Goal: Task Accomplishment & Management: Complete application form

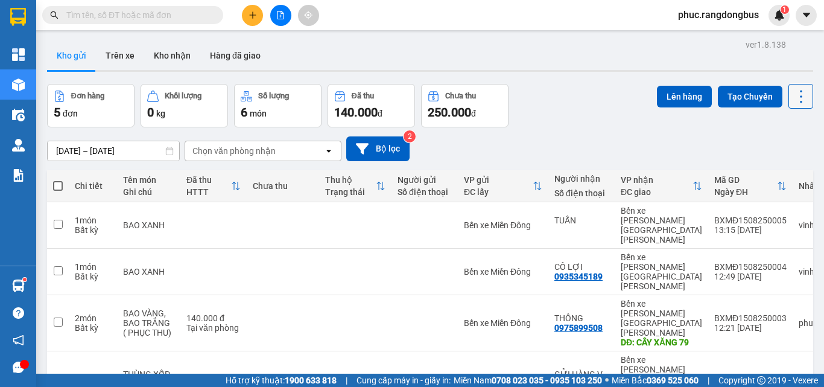
click at [793, 92] on icon at bounding box center [801, 96] width 17 height 17
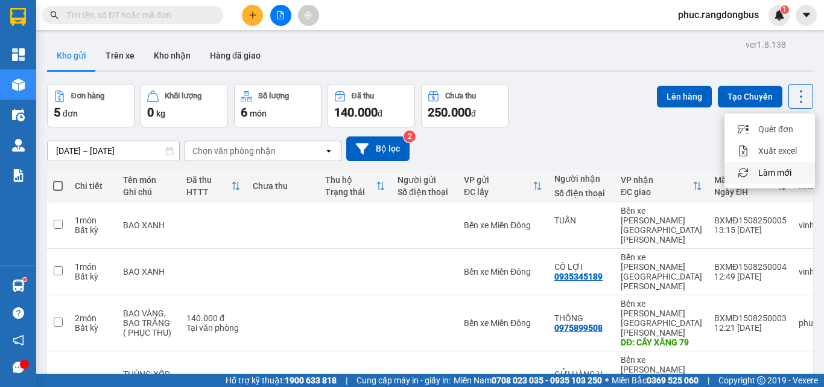
click at [797, 176] on div "Làm mới" at bounding box center [769, 173] width 71 height 12
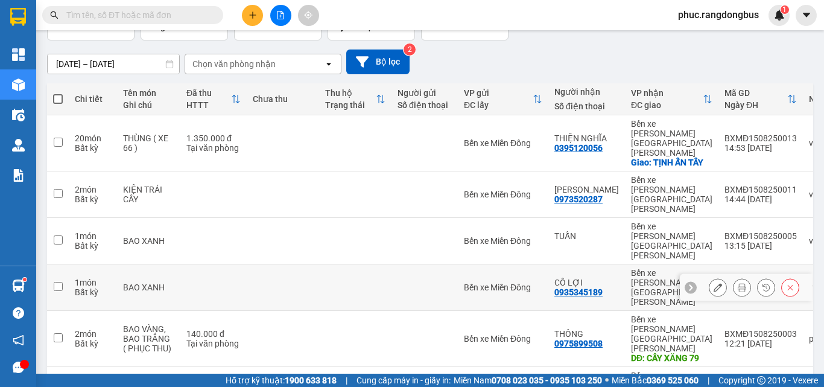
scroll to position [92, 0]
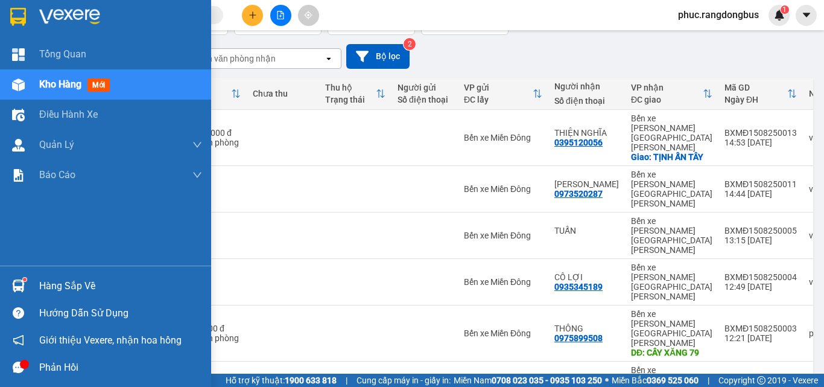
click at [59, 86] on span "Kho hàng" at bounding box center [60, 83] width 42 height 11
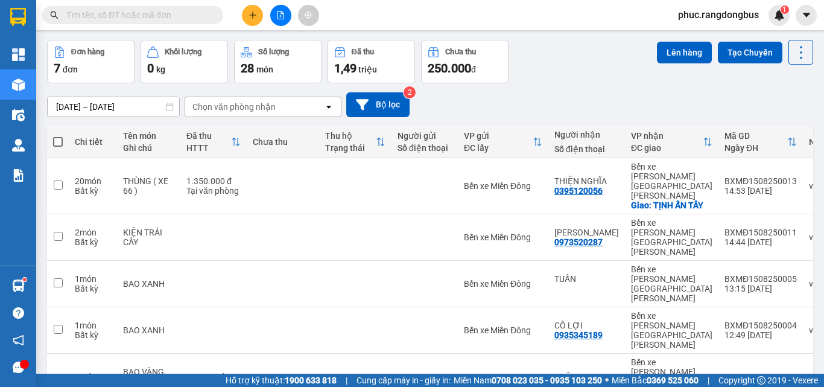
scroll to position [0, 0]
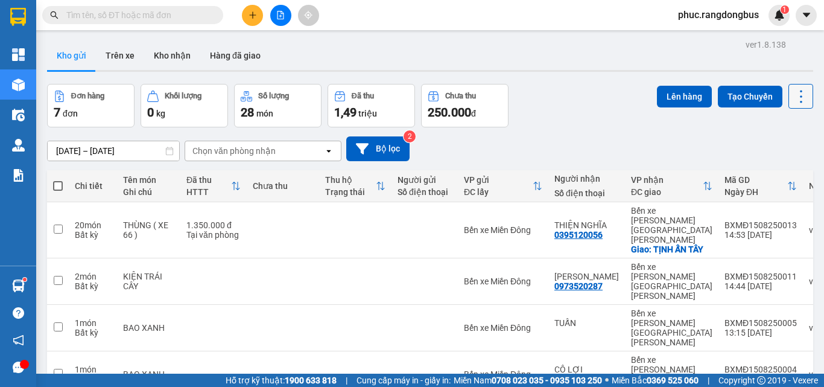
click at [801, 101] on button at bounding box center [801, 96] width 25 height 25
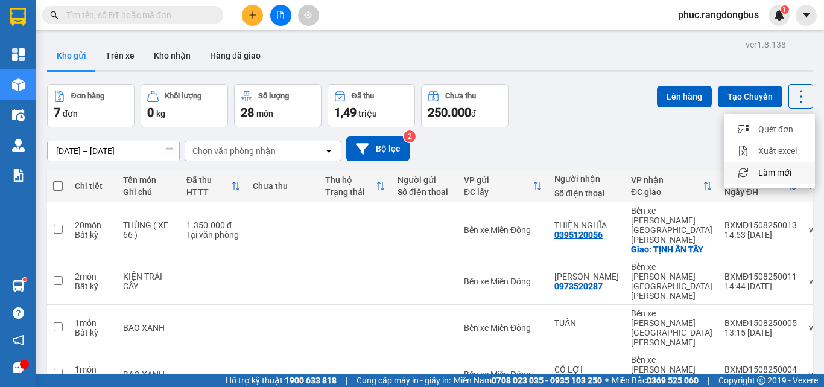
click at [781, 173] on span "Làm mới" at bounding box center [774, 173] width 33 height 12
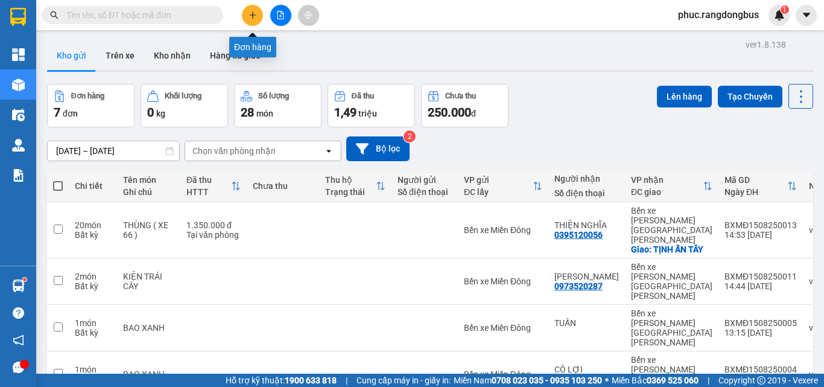
click at [250, 14] on icon "plus" at bounding box center [253, 15] width 8 height 8
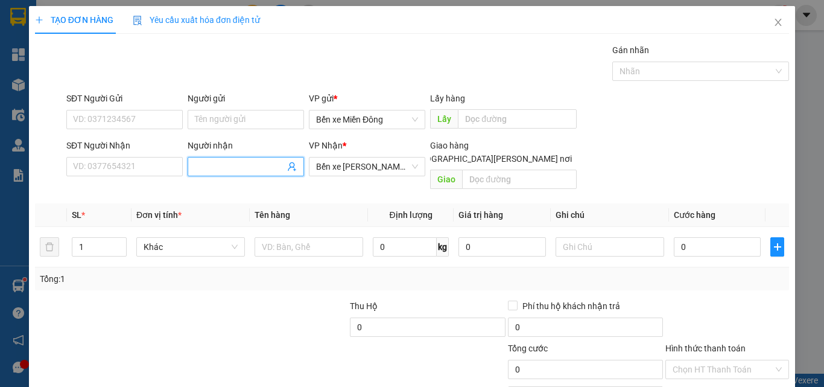
click at [231, 164] on input "Người nhận" at bounding box center [240, 166] width 90 height 13
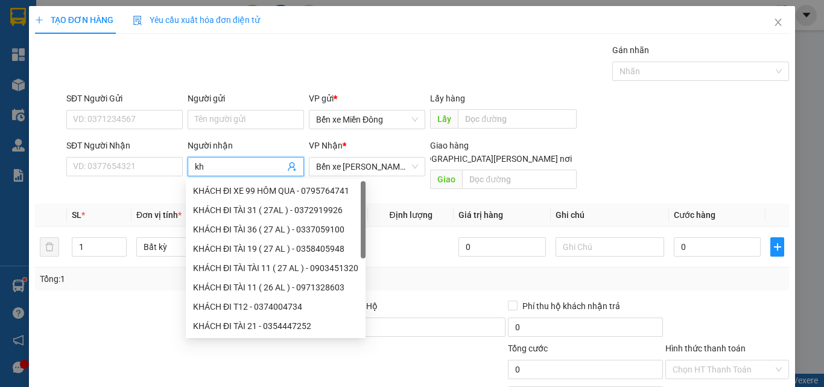
type input "k"
type input "KHÁCH ĐI"
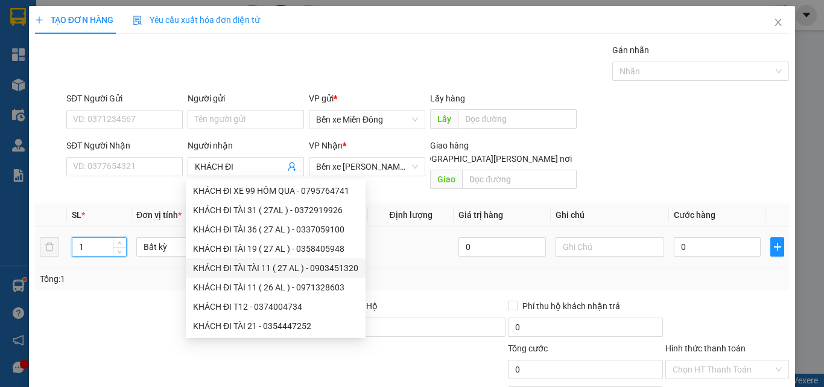
click at [85, 238] on input "1" at bounding box center [99, 247] width 54 height 18
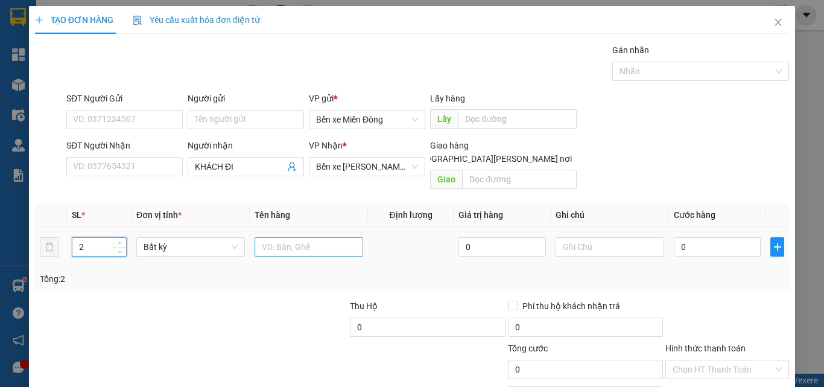
type input "2"
click at [314, 237] on input "text" at bounding box center [309, 246] width 109 height 19
type input "XE MÁY ( THỦY THU)"
click at [720, 237] on input "0" at bounding box center [717, 246] width 87 height 19
type input "1"
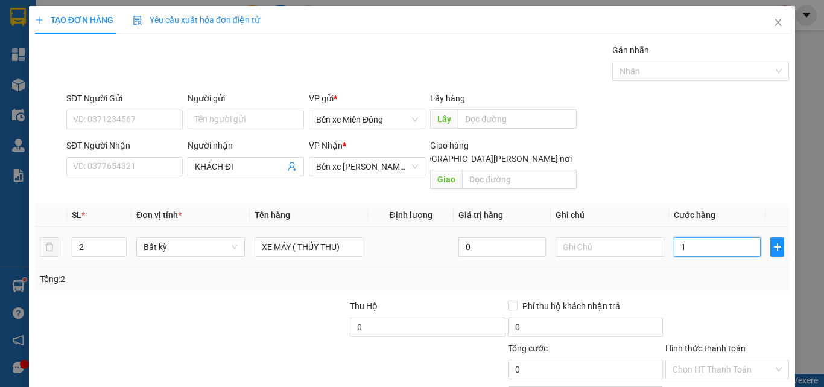
type input "1"
type input "12"
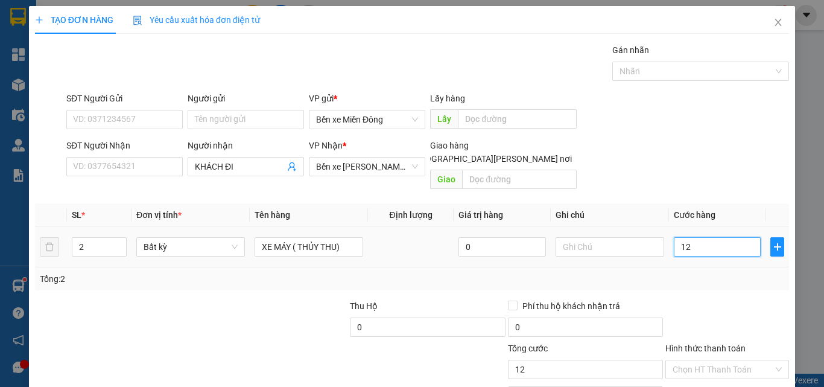
type input "120"
type input "1.200"
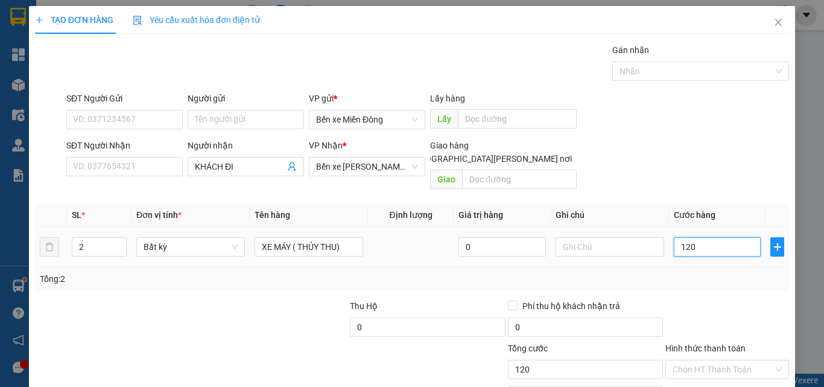
type input "1.200"
type input "1.200.000"
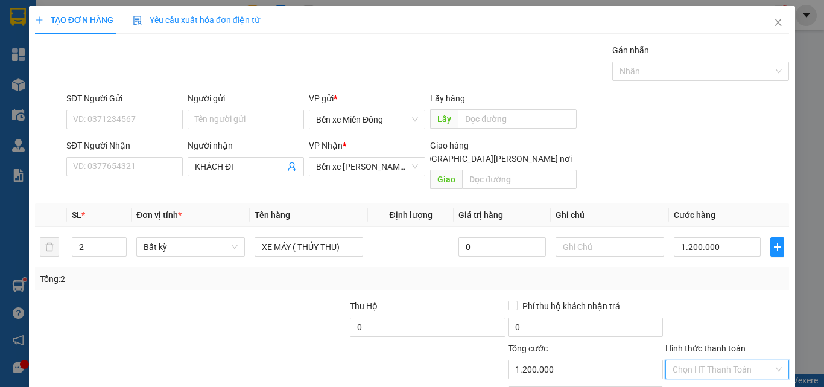
click at [711, 360] on input "Hình thức thanh toán" at bounding box center [723, 369] width 101 height 18
click at [690, 317] on div "Tại văn phòng" at bounding box center [720, 312] width 108 height 13
type input "0"
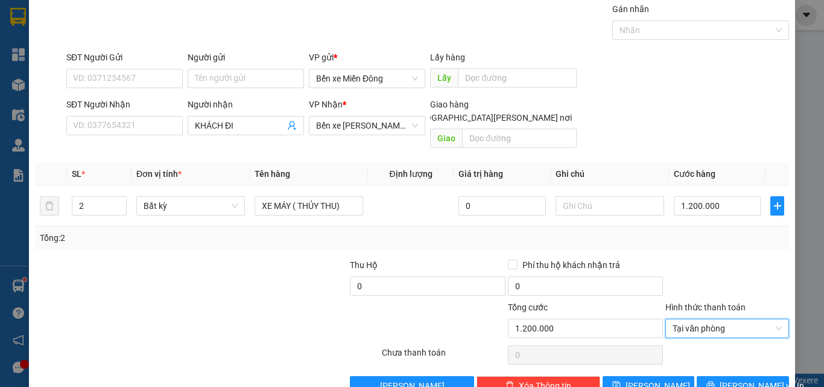
scroll to position [60, 0]
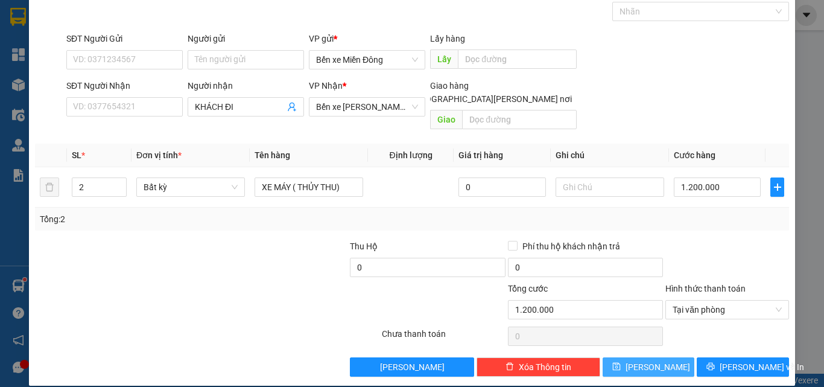
click at [621, 362] on icon "save" at bounding box center [616, 366] width 8 height 8
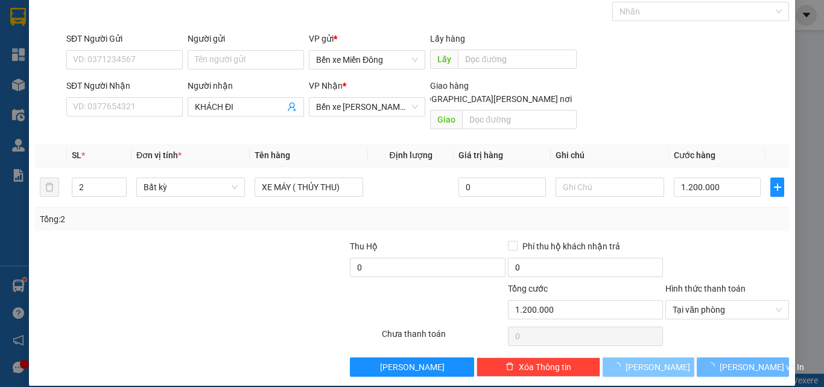
type input "1"
type input "0"
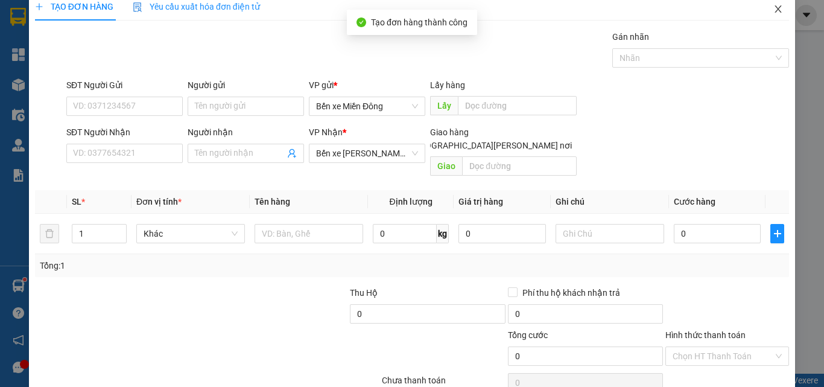
scroll to position [0, 0]
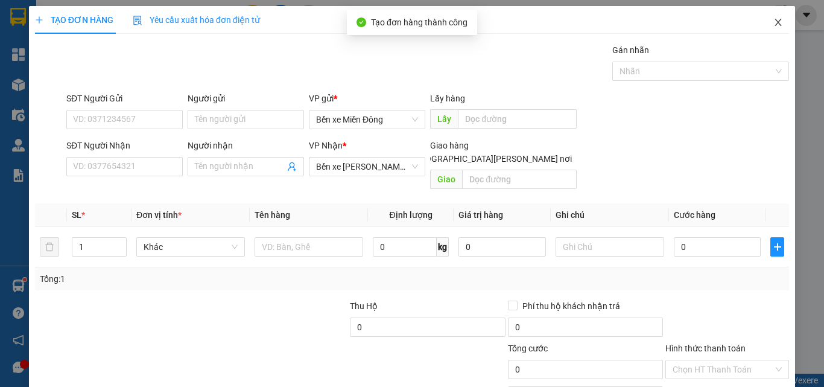
click at [772, 28] on span "Close" at bounding box center [778, 23] width 34 height 34
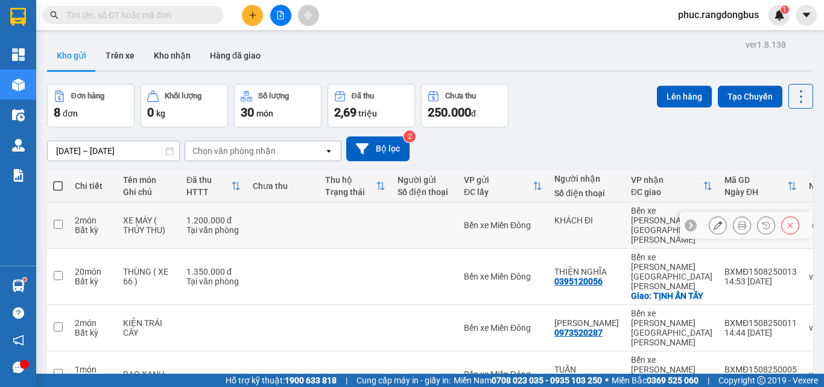
click at [59, 220] on input "checkbox" at bounding box center [58, 224] width 9 height 9
checkbox input "true"
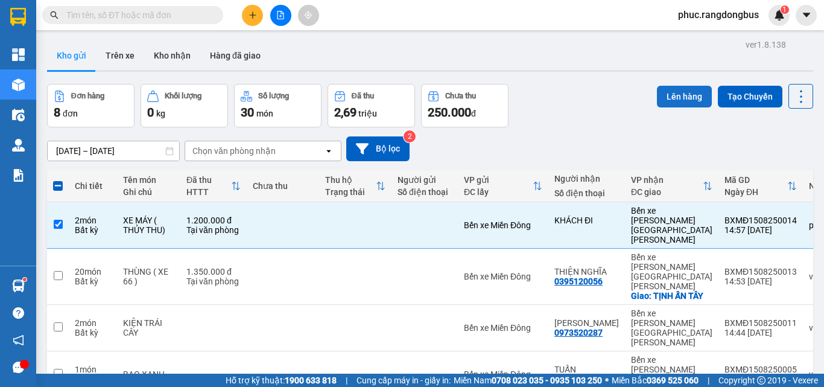
click at [679, 100] on button "Lên hàng" at bounding box center [684, 97] width 55 height 22
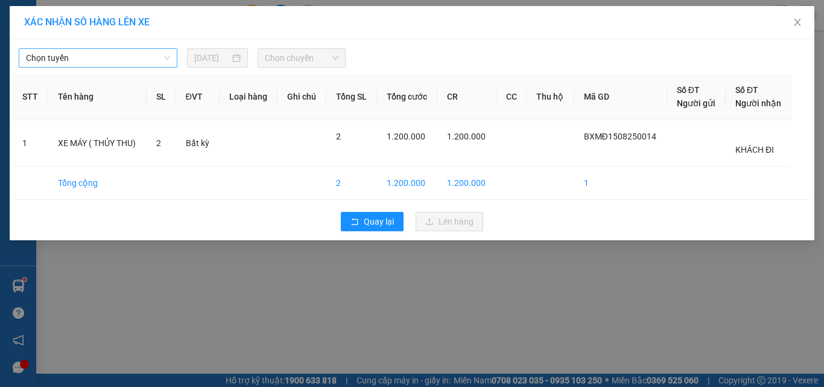
click at [102, 51] on span "Chọn tuyến" at bounding box center [98, 58] width 144 height 18
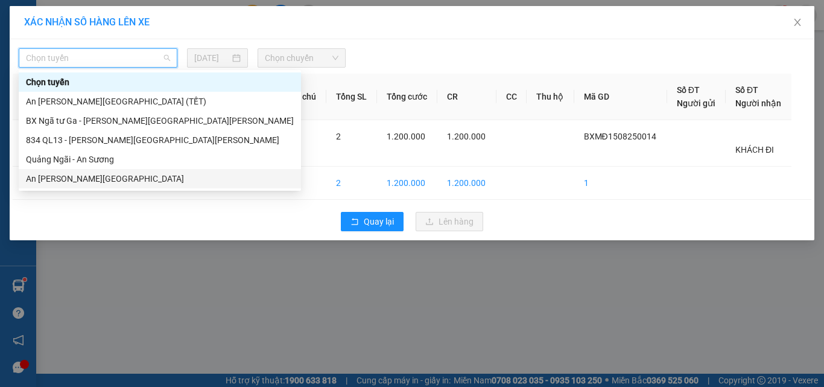
click at [122, 180] on div "An [PERSON_NAME][GEOGRAPHIC_DATA]" at bounding box center [160, 178] width 268 height 13
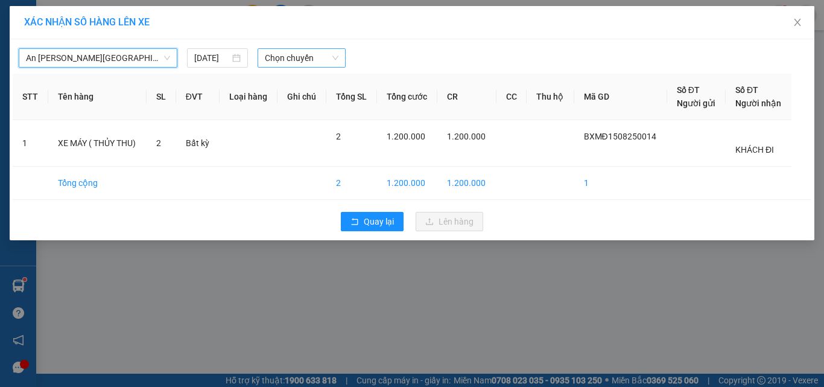
click at [338, 59] on span "Chọn chuyến" at bounding box center [302, 58] width 74 height 18
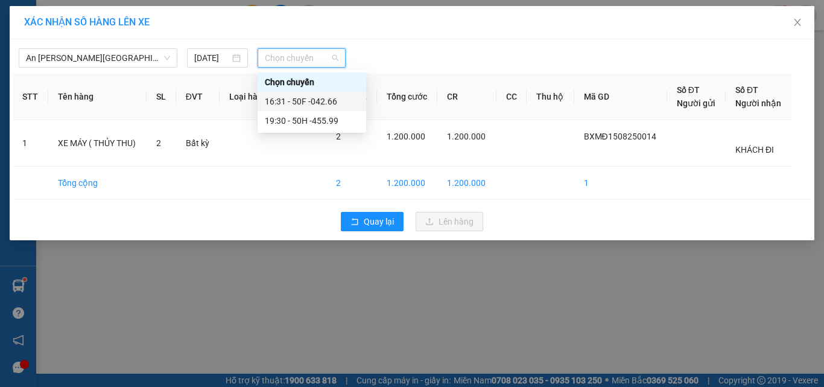
click at [357, 100] on div "16:31 - 50F -042.66" at bounding box center [312, 101] width 94 height 13
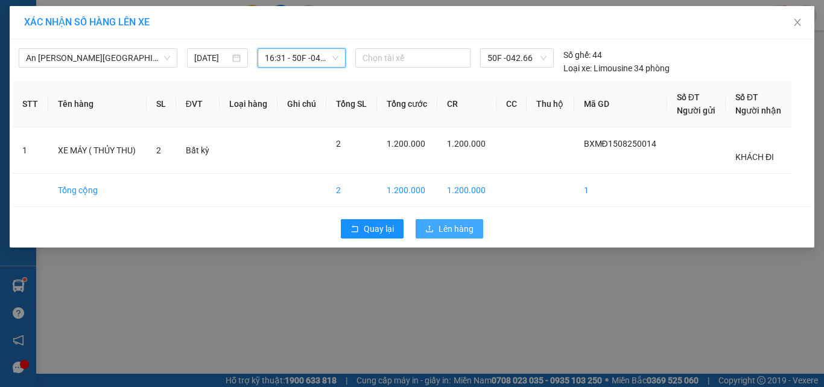
click at [470, 220] on button "Lên hàng" at bounding box center [450, 228] width 68 height 19
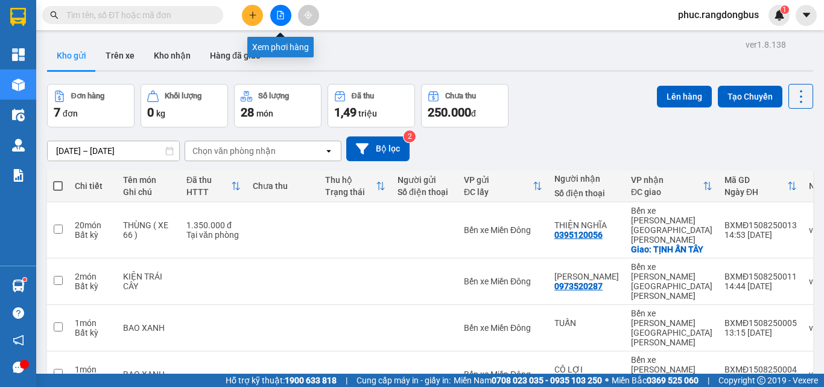
click at [258, 19] on button at bounding box center [252, 15] width 21 height 21
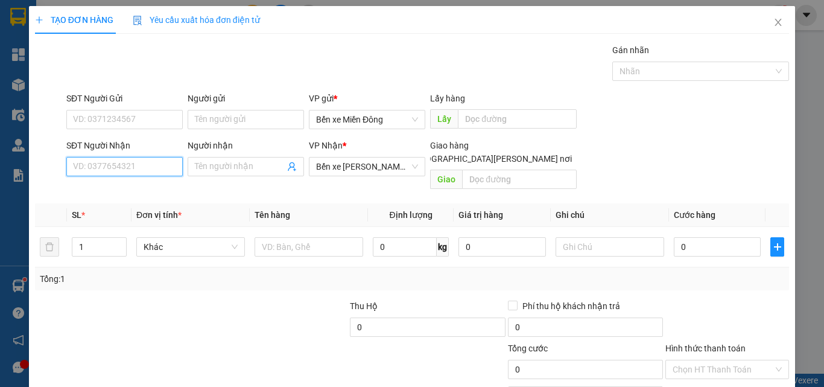
click at [147, 162] on input "SĐT Người Nhận" at bounding box center [124, 166] width 116 height 19
type input "4"
type input "0379674514"
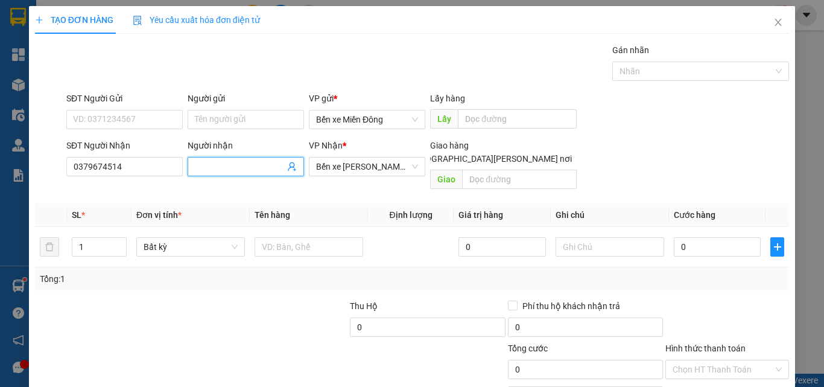
click at [218, 171] on input "Người nhận" at bounding box center [240, 166] width 90 height 13
type input "p"
type input "[PERSON_NAME]"
click at [491, 173] on input "text" at bounding box center [519, 179] width 115 height 19
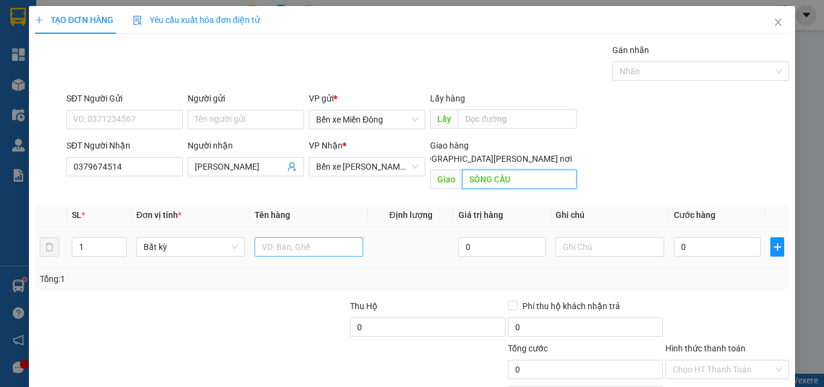
type input "SÔNG CẦU"
click at [340, 238] on input "text" at bounding box center [309, 246] width 109 height 19
type input "BAO SẮT"
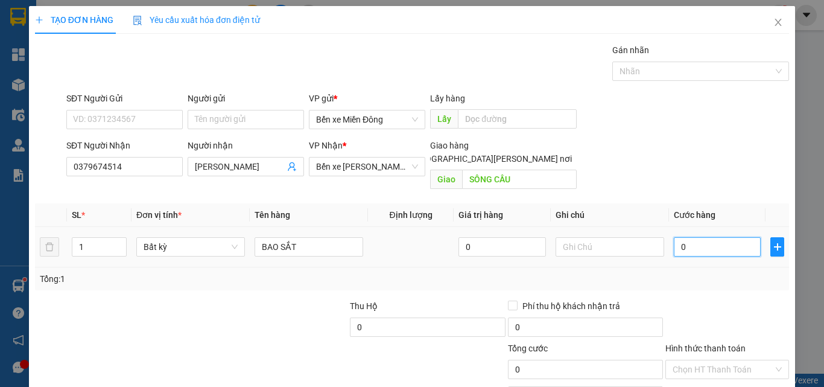
click at [703, 238] on input "0" at bounding box center [717, 246] width 87 height 19
type input "8"
type input "80"
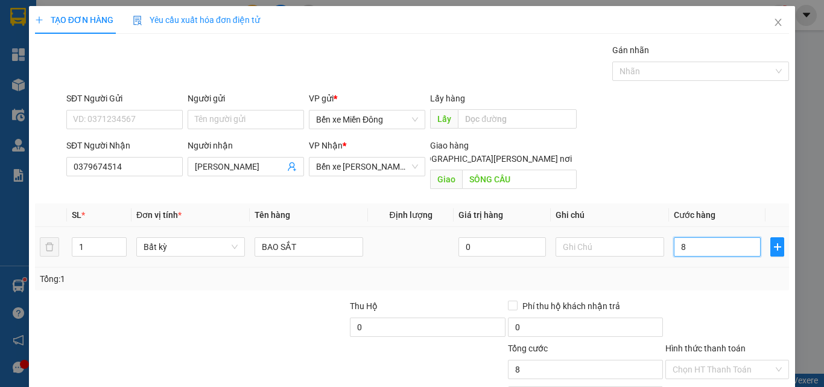
type input "80"
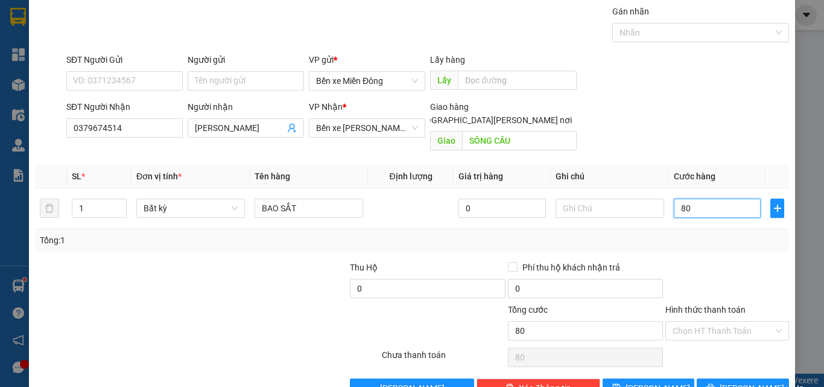
scroll to position [60, 0]
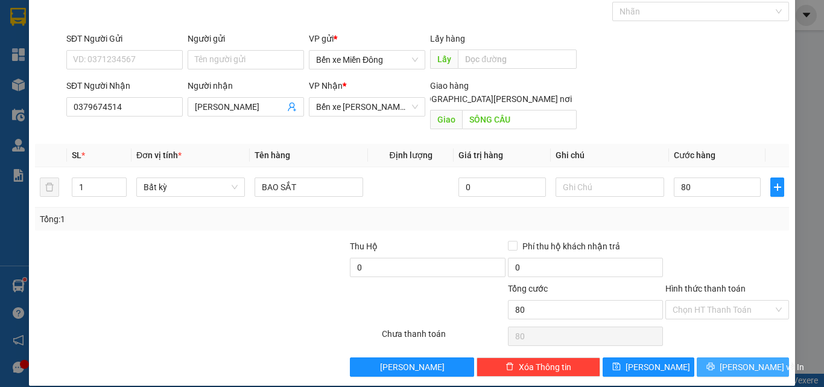
type input "80.000"
click at [751, 360] on span "[PERSON_NAME] và In" at bounding box center [762, 366] width 84 height 13
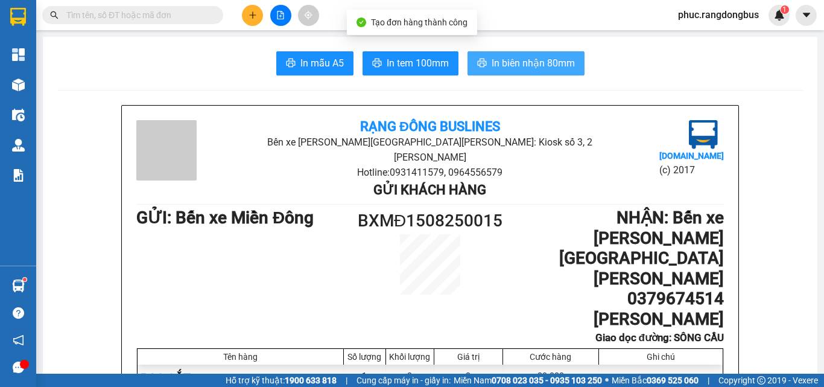
click at [553, 61] on span "In biên nhận 80mm" at bounding box center [533, 63] width 83 height 15
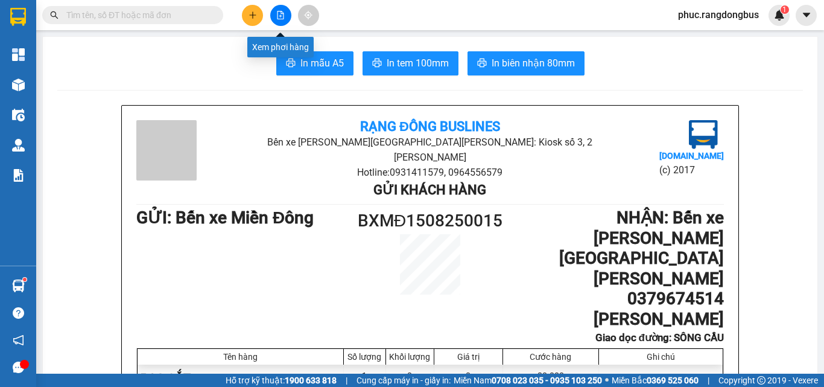
click at [281, 13] on icon "file-add" at bounding box center [280, 15] width 8 height 8
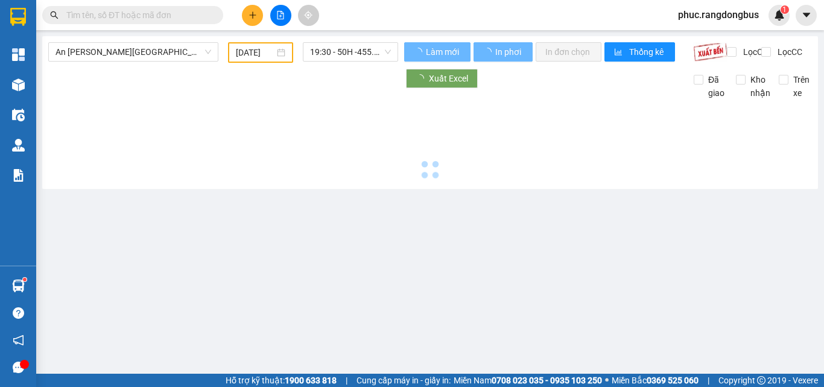
type input "[DATE]"
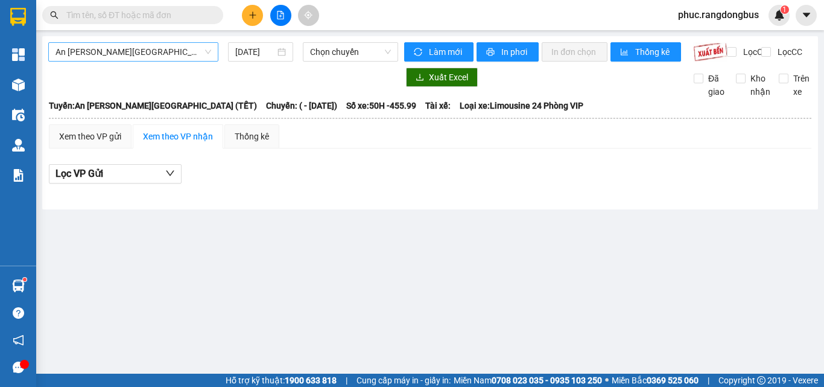
click at [165, 47] on span "An [PERSON_NAME][GEOGRAPHIC_DATA] (TẾT)" at bounding box center [134, 52] width 156 height 18
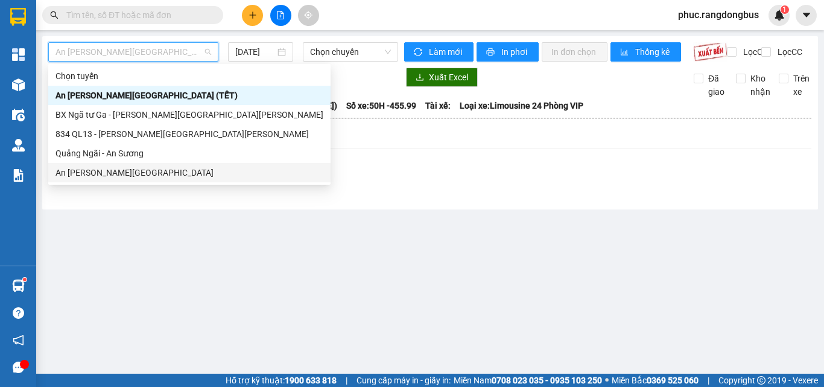
click at [150, 179] on div "An [PERSON_NAME][GEOGRAPHIC_DATA]" at bounding box center [190, 172] width 268 height 13
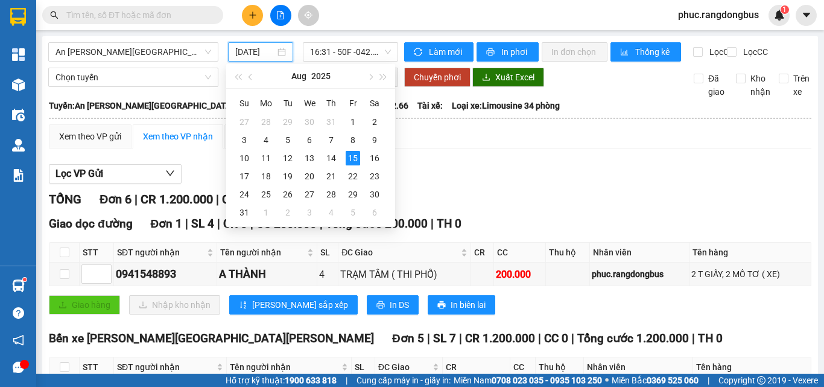
click at [262, 49] on input "[DATE]" at bounding box center [255, 51] width 40 height 13
click at [332, 162] on div "14" at bounding box center [331, 158] width 14 height 14
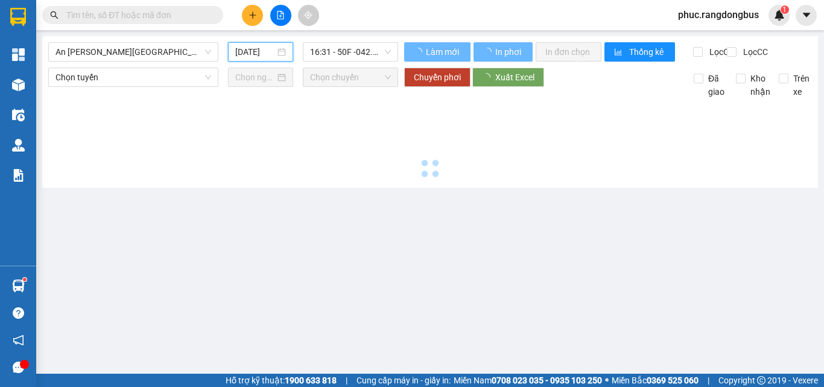
type input "[DATE]"
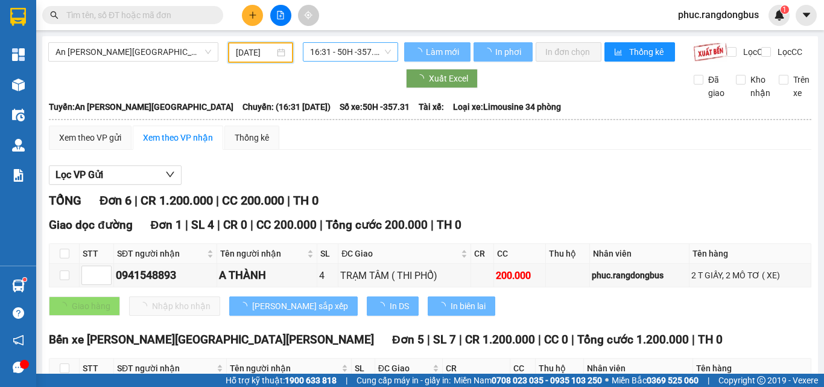
click at [357, 43] on span "16:31 - 50H -357.31" at bounding box center [350, 52] width 81 height 18
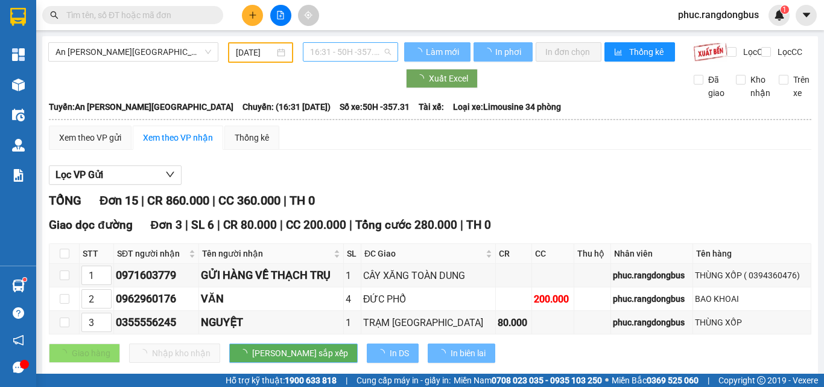
click at [358, 49] on span "16:31 - 50H -357.31" at bounding box center [350, 52] width 81 height 18
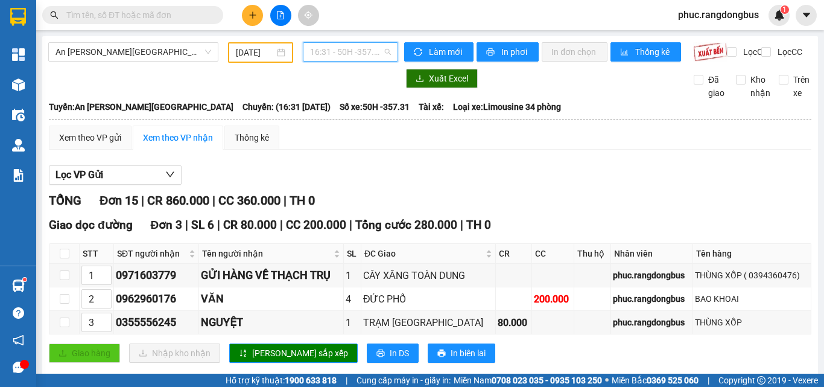
click at [357, 46] on span "16:31 - 50H -357.31" at bounding box center [350, 52] width 81 height 18
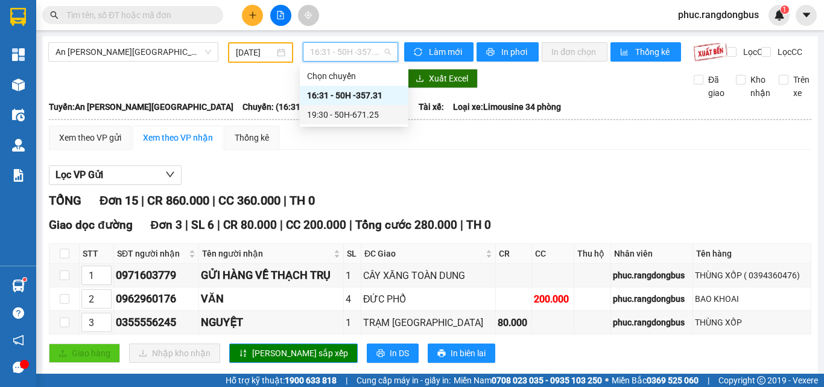
click at [379, 115] on div "19:30 - 50H-671.25" at bounding box center [354, 114] width 94 height 13
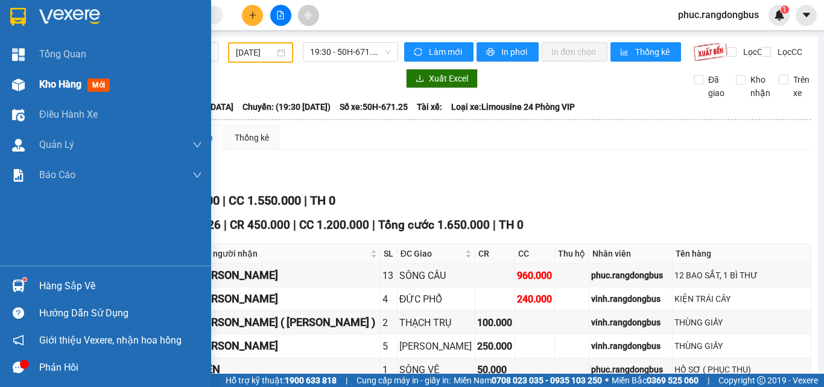
click at [87, 93] on div "Kho hàng mới" at bounding box center [120, 84] width 163 height 30
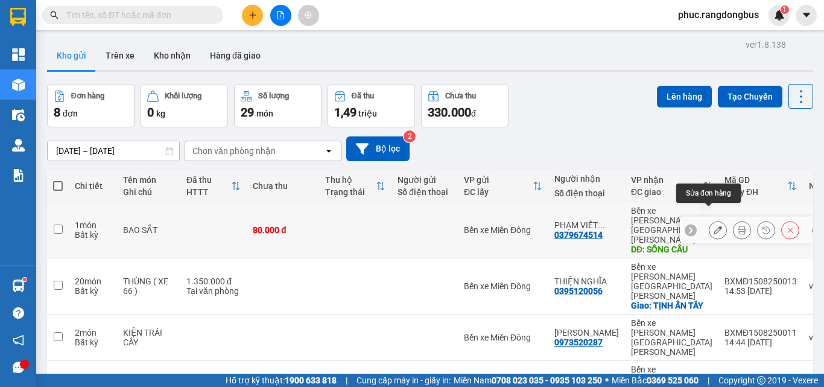
click at [716, 220] on button at bounding box center [718, 230] width 17 height 21
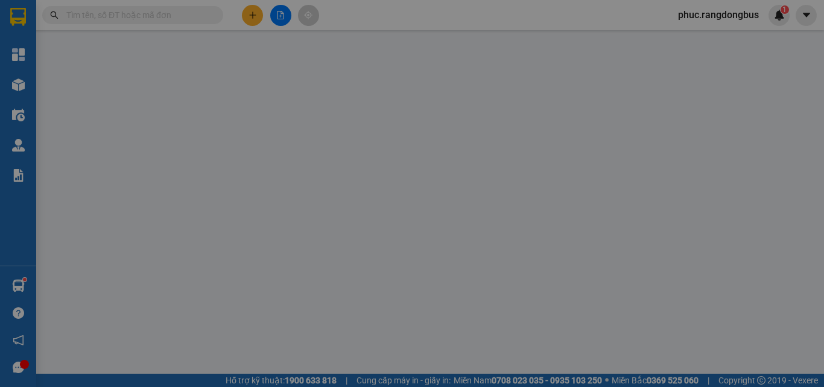
type input "0379674514"
type input "[PERSON_NAME]"
type input "SÔNG CẦU"
type input "80.000"
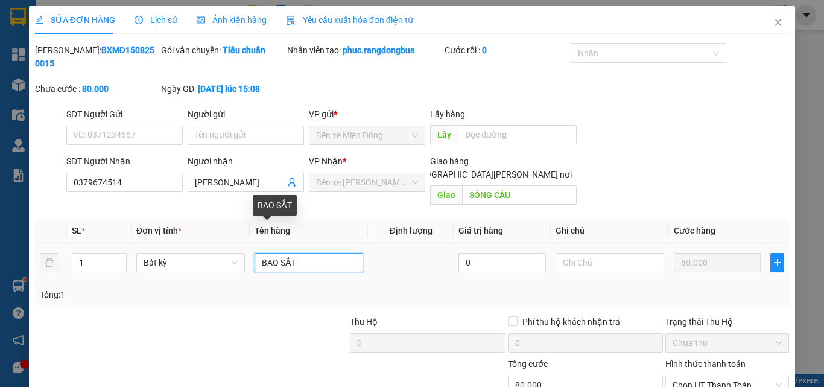
click at [317, 253] on input "BAO SẮT" at bounding box center [309, 262] width 109 height 19
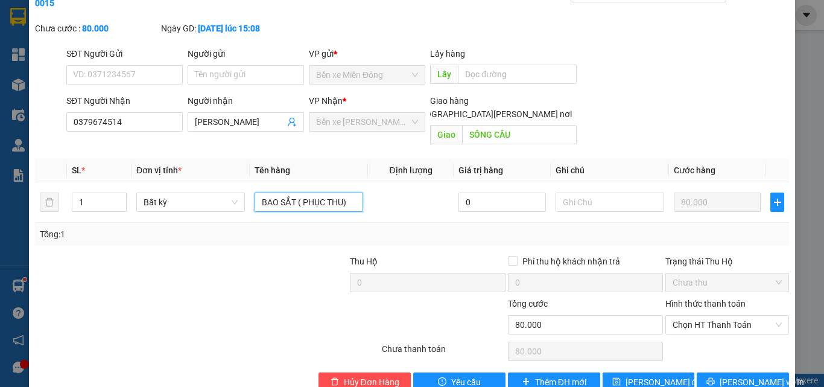
scroll to position [62, 0]
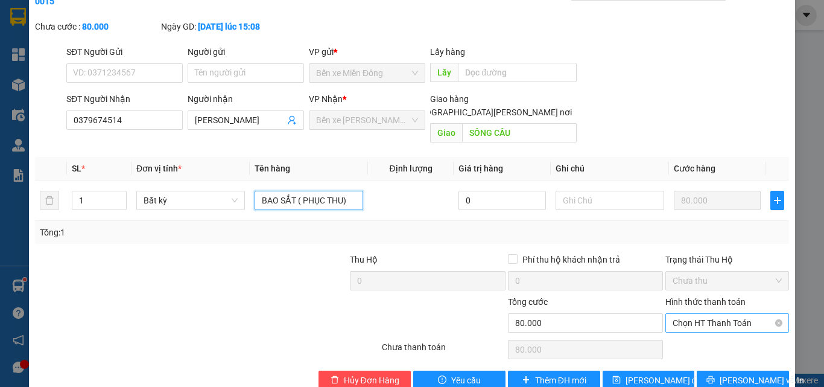
click at [748, 314] on span "Chọn HT Thanh Toán" at bounding box center [727, 323] width 109 height 18
type input "BAO SẮT ( PHỤC THU)"
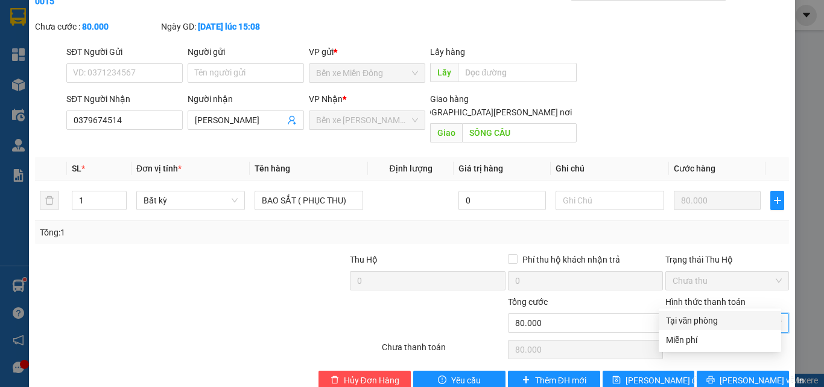
click at [734, 320] on div "Tại văn phòng" at bounding box center [720, 320] width 108 height 13
type input "0"
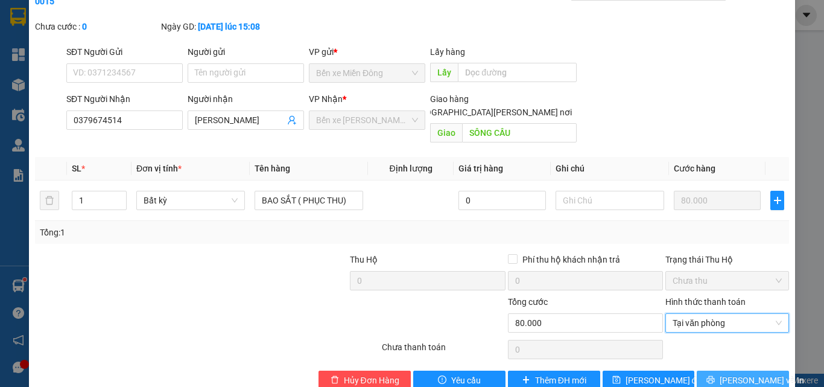
click at [748, 373] on span "[PERSON_NAME] và In" at bounding box center [762, 379] width 84 height 13
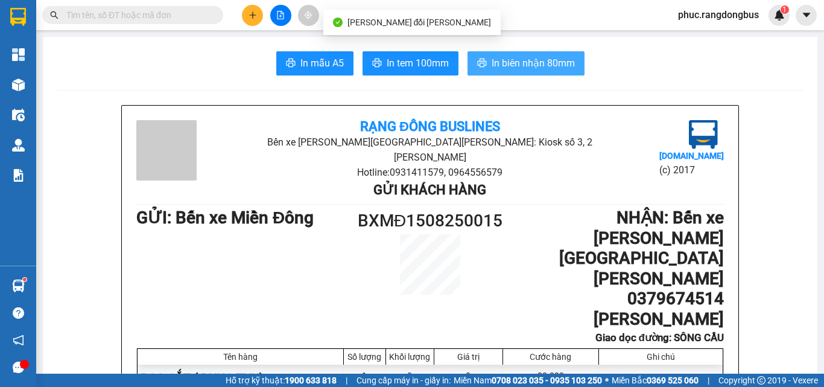
click at [562, 56] on span "In biên nhận 80mm" at bounding box center [533, 63] width 83 height 15
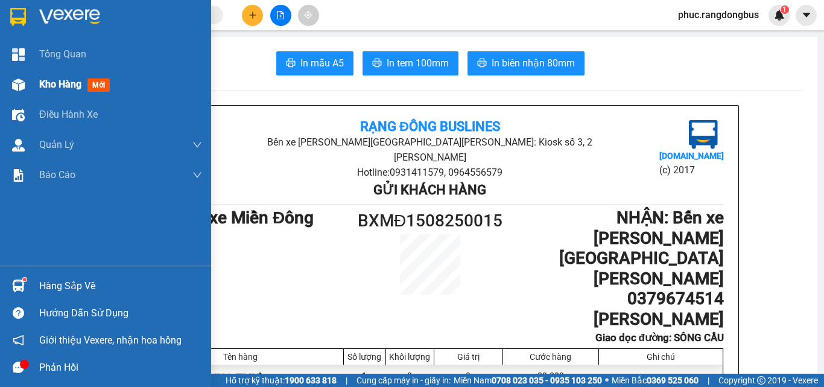
click at [59, 87] on span "Kho hàng" at bounding box center [60, 83] width 42 height 11
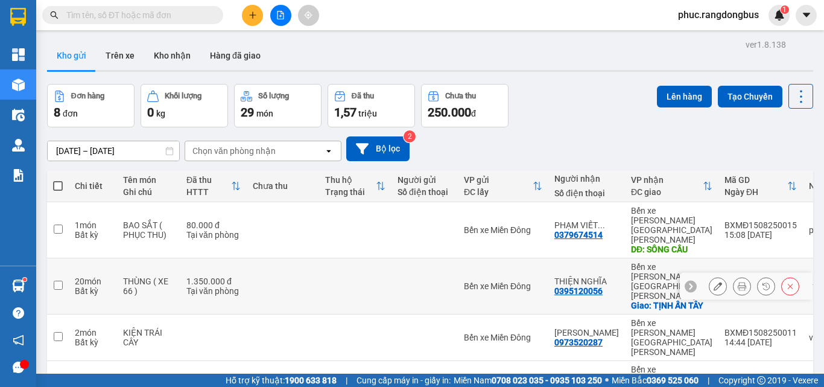
drag, startPoint x: 60, startPoint y: 241, endPoint x: 217, endPoint y: 296, distance: 166.2
click at [60, 281] on input "checkbox" at bounding box center [58, 285] width 9 height 9
checkbox input "true"
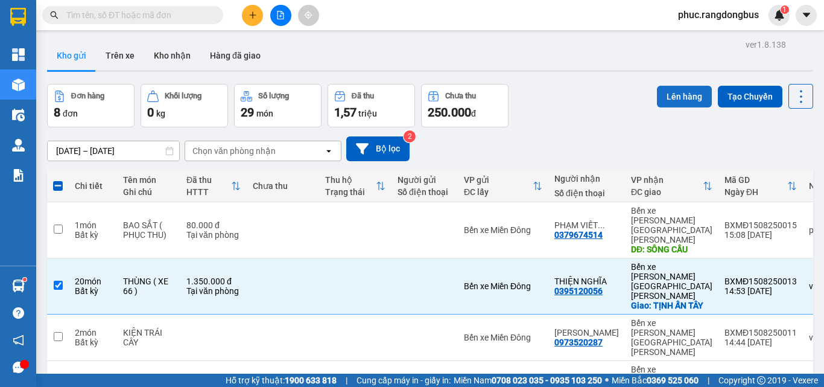
click at [687, 95] on button "Lên hàng" at bounding box center [684, 97] width 55 height 22
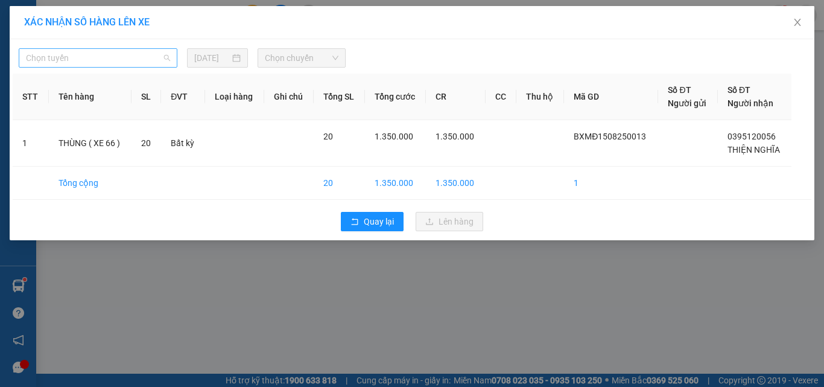
click at [47, 54] on span "Chọn tuyến" at bounding box center [98, 58] width 144 height 18
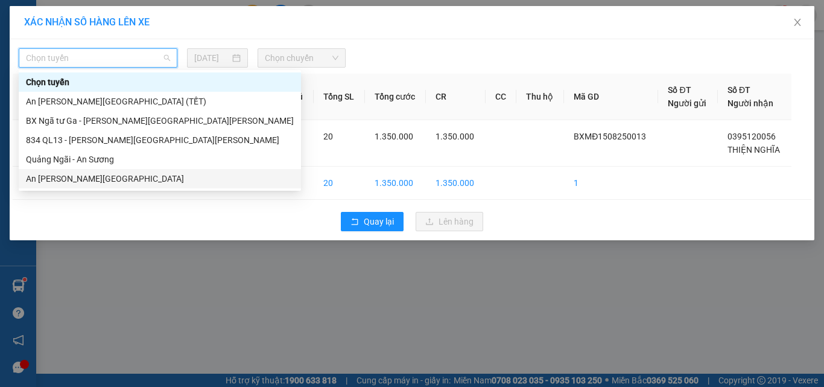
click at [49, 178] on div "An [PERSON_NAME][GEOGRAPHIC_DATA]" at bounding box center [160, 178] width 268 height 13
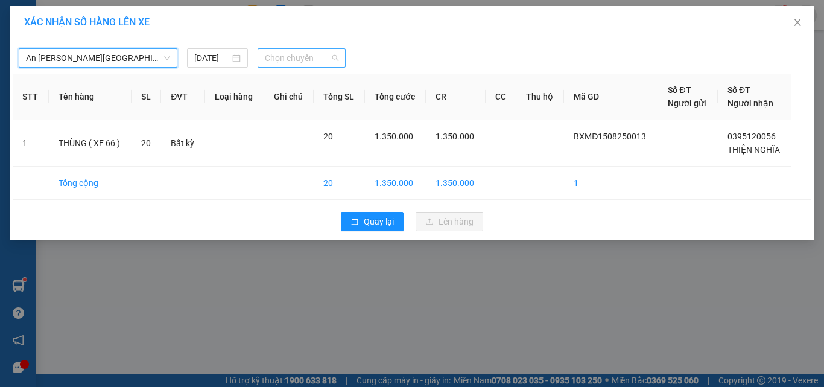
click at [284, 61] on span "Chọn chuyến" at bounding box center [302, 58] width 74 height 18
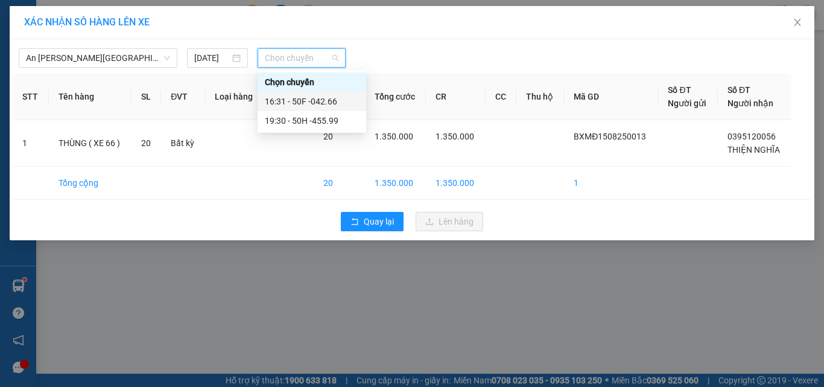
click at [305, 103] on div "16:31 - 50F -042.66" at bounding box center [312, 101] width 94 height 13
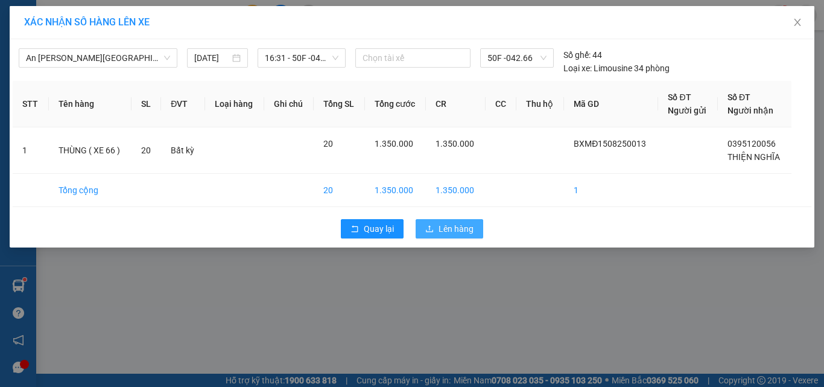
click at [466, 228] on span "Lên hàng" at bounding box center [456, 228] width 35 height 13
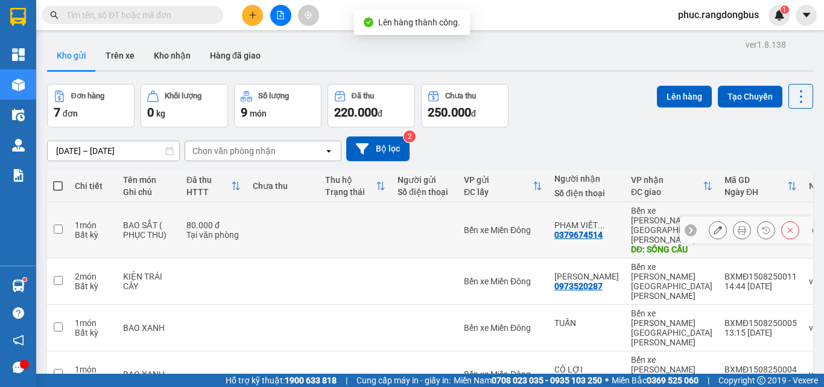
scroll to position [92, 0]
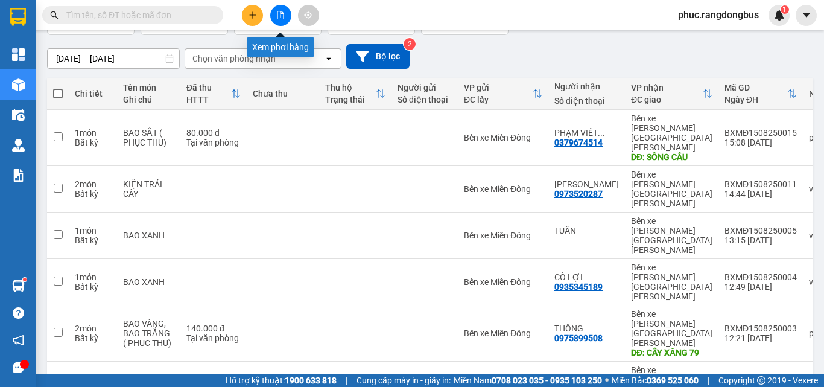
click at [281, 21] on button at bounding box center [280, 15] width 21 height 21
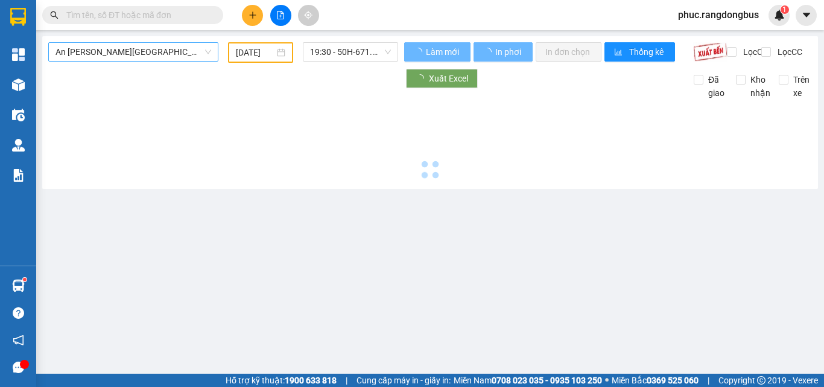
click at [194, 46] on span "An [PERSON_NAME][GEOGRAPHIC_DATA] (TẾT)" at bounding box center [134, 52] width 156 height 18
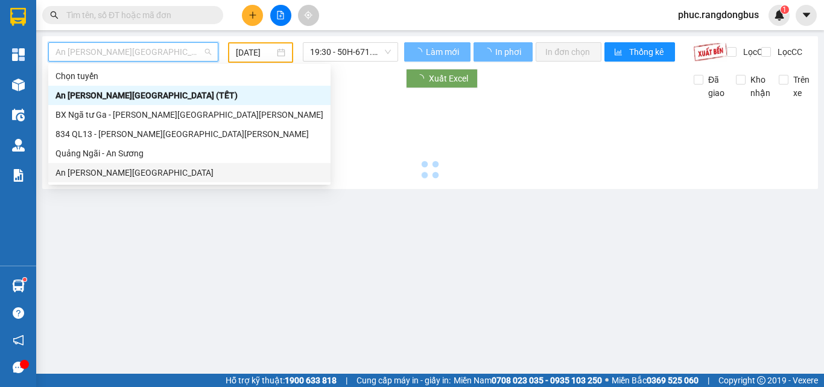
type input "[DATE]"
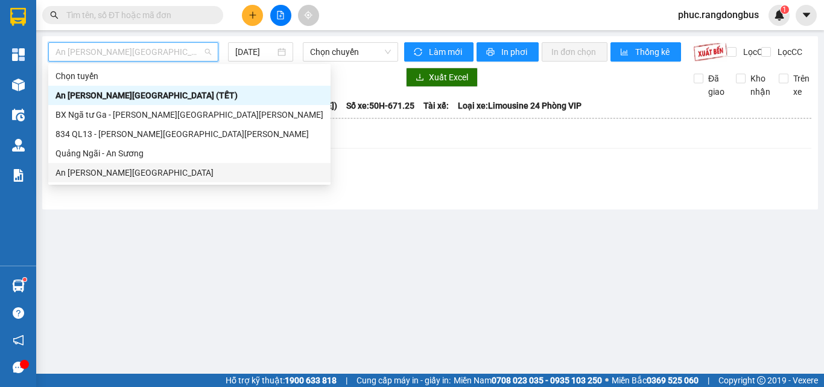
click at [162, 173] on div "An [PERSON_NAME][GEOGRAPHIC_DATA]" at bounding box center [190, 172] width 268 height 13
type input "[DATE]"
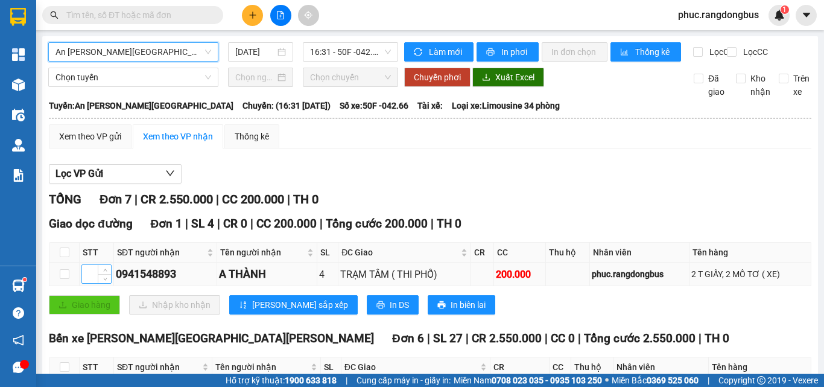
click at [86, 283] on input at bounding box center [96, 274] width 29 height 18
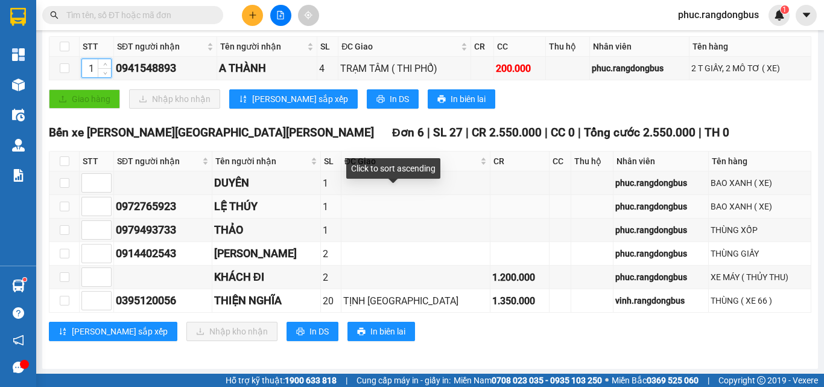
scroll to position [217, 0]
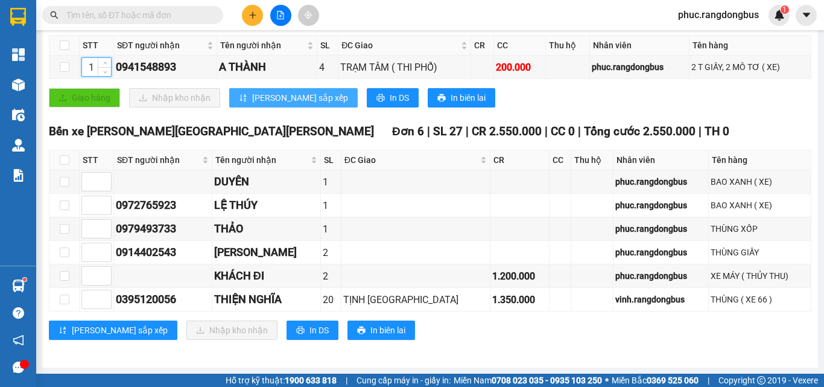
type input "1"
click at [262, 101] on span "[PERSON_NAME] sắp xếp" at bounding box center [300, 97] width 96 height 13
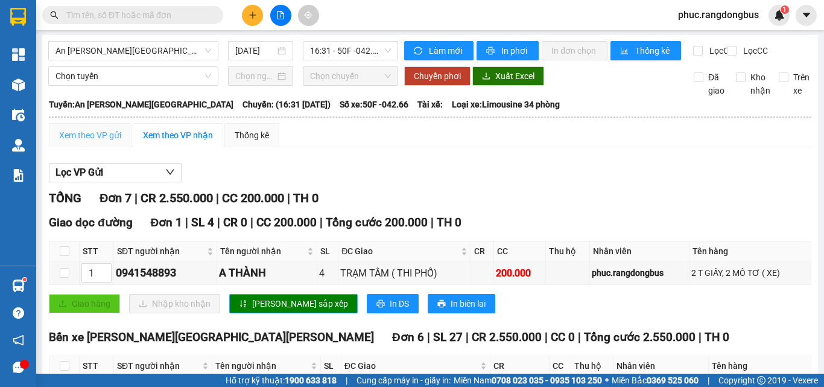
scroll to position [0, 0]
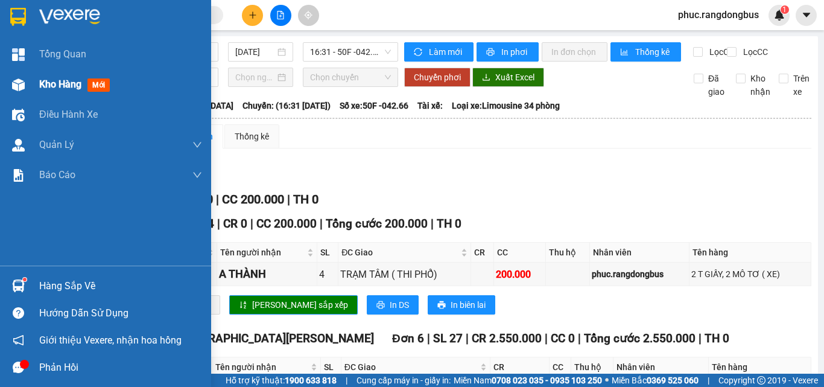
click at [102, 91] on span "mới" at bounding box center [98, 84] width 22 height 13
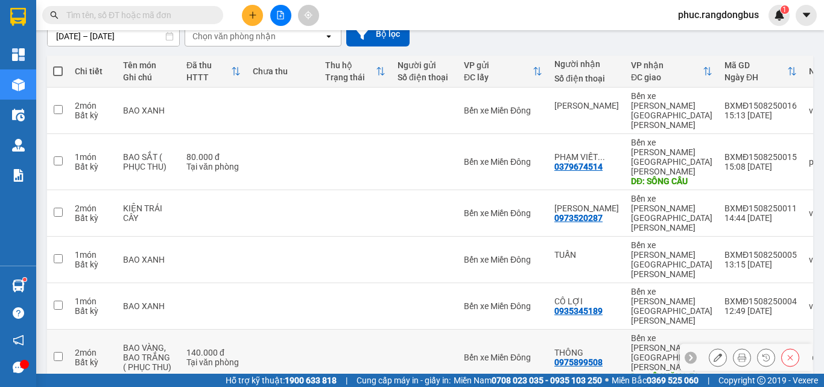
scroll to position [119, 0]
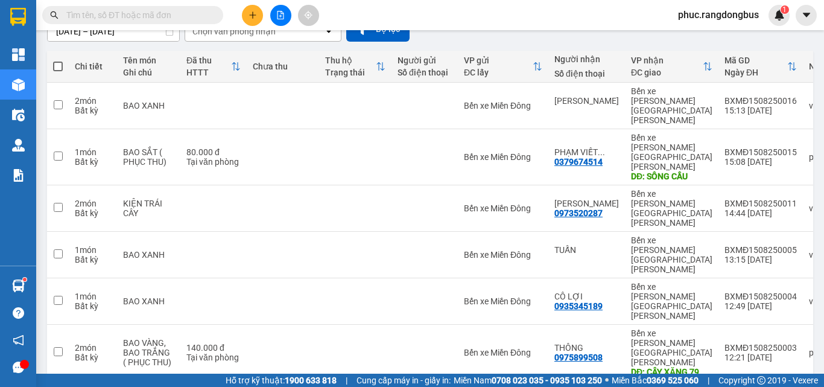
checkbox input "true"
click at [56, 347] on input "checkbox" at bounding box center [58, 351] width 9 height 9
checkbox input "true"
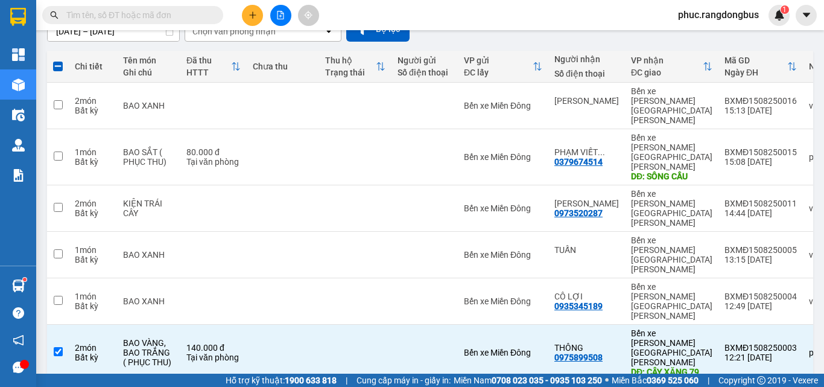
scroll to position [0, 0]
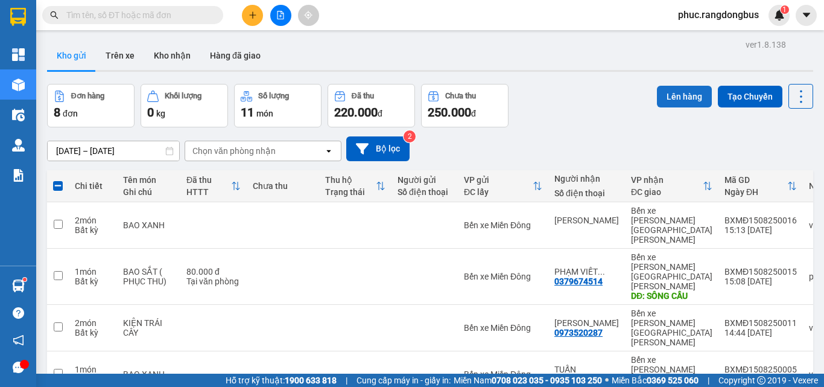
click at [661, 104] on button "Lên hàng" at bounding box center [684, 97] width 55 height 22
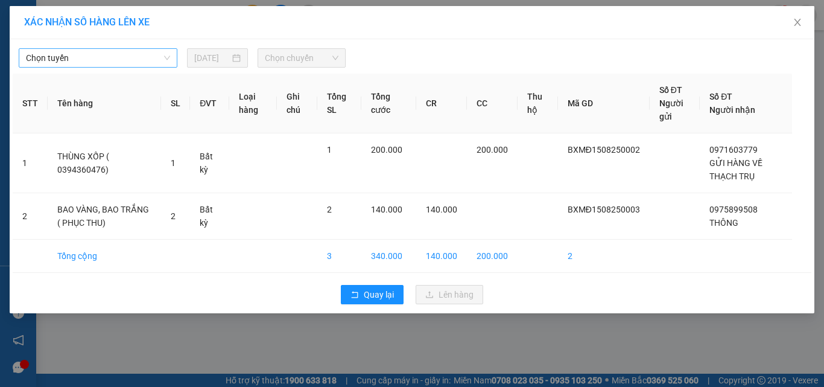
click at [93, 50] on span "Chọn tuyến" at bounding box center [98, 58] width 144 height 18
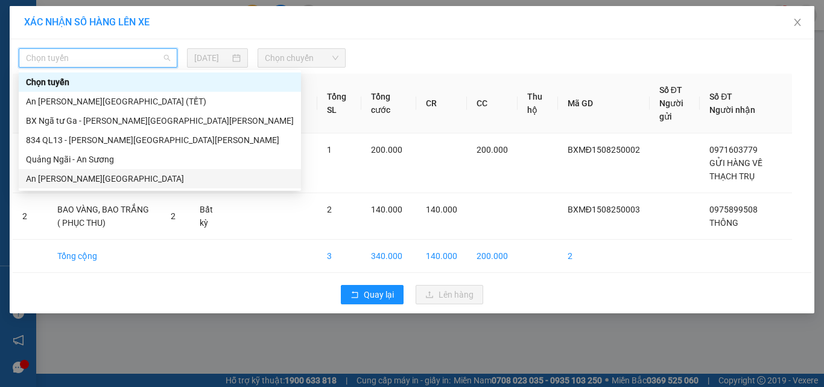
click at [146, 184] on div "An [PERSON_NAME][GEOGRAPHIC_DATA]" at bounding box center [160, 178] width 268 height 13
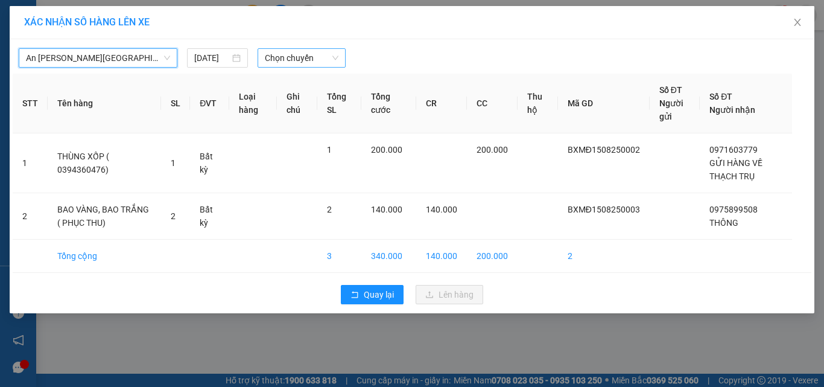
click at [324, 54] on span "Chọn chuyến" at bounding box center [302, 58] width 74 height 18
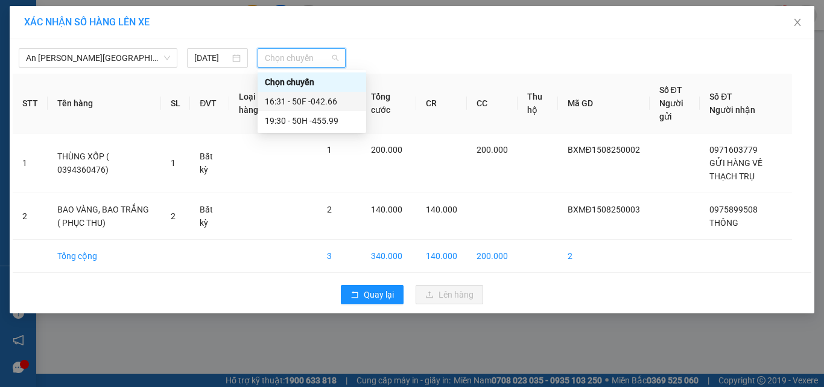
click at [349, 97] on div "16:31 - 50F -042.66" at bounding box center [312, 101] width 94 height 13
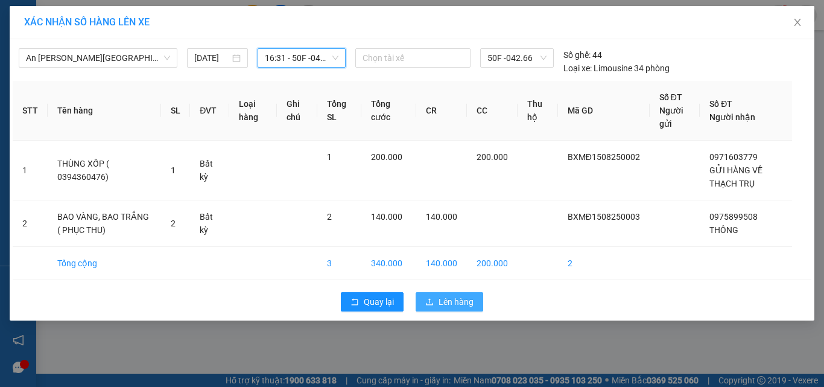
click at [478, 302] on button "Lên hàng" at bounding box center [450, 301] width 68 height 19
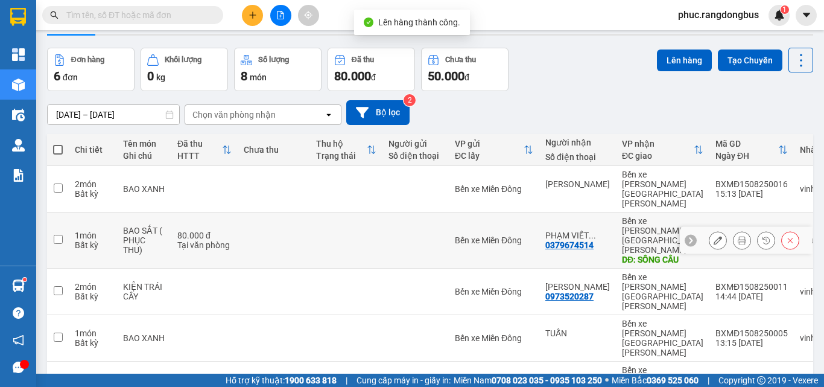
scroll to position [56, 0]
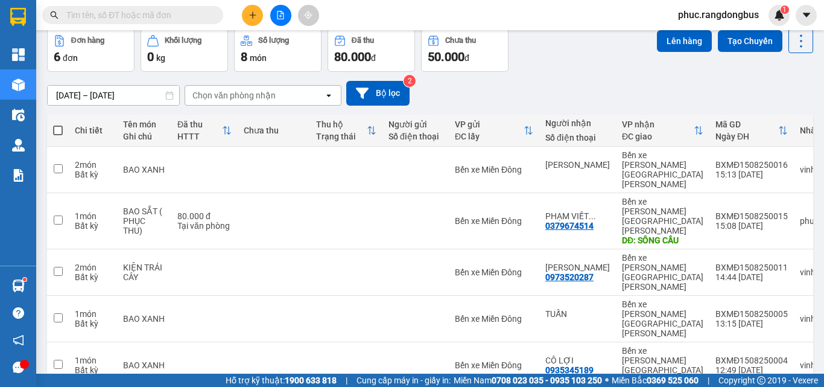
checkbox input "true"
click at [672, 43] on button "Lên hàng" at bounding box center [684, 41] width 55 height 22
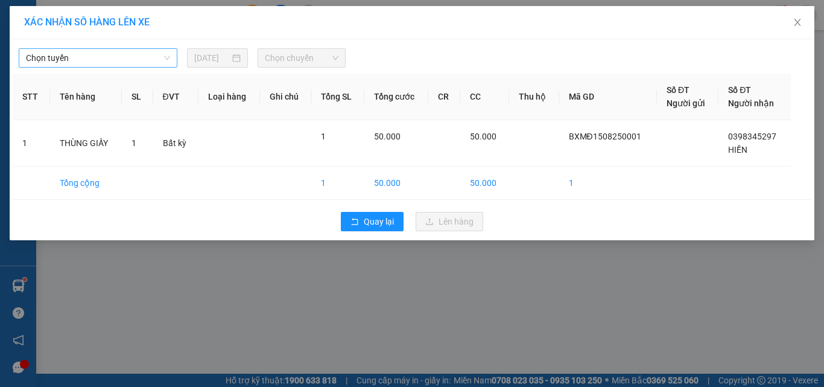
click at [147, 67] on div "Chọn tuyến" at bounding box center [98, 57] width 159 height 19
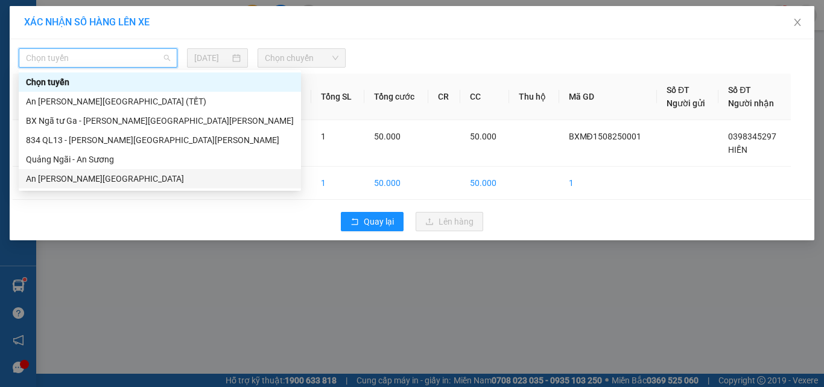
click at [134, 173] on div "An [PERSON_NAME][GEOGRAPHIC_DATA]" at bounding box center [160, 178] width 268 height 13
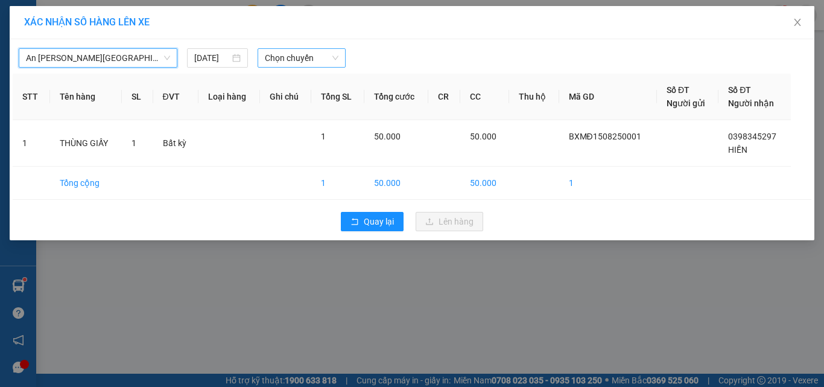
click at [311, 61] on span "Chọn chuyến" at bounding box center [302, 58] width 74 height 18
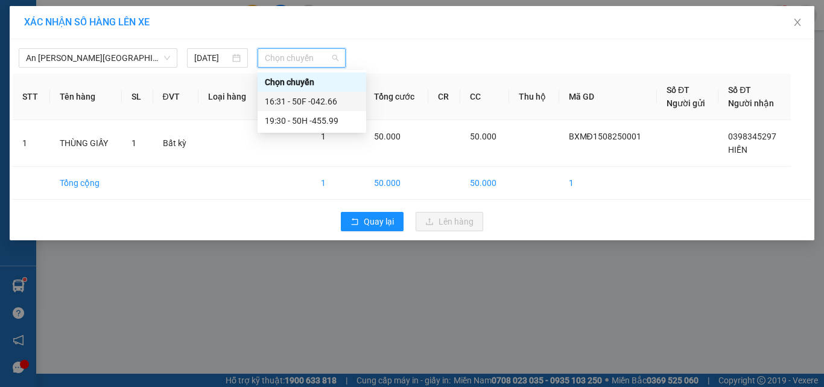
click at [337, 100] on div "16:31 - 50F -042.66" at bounding box center [312, 101] width 94 height 13
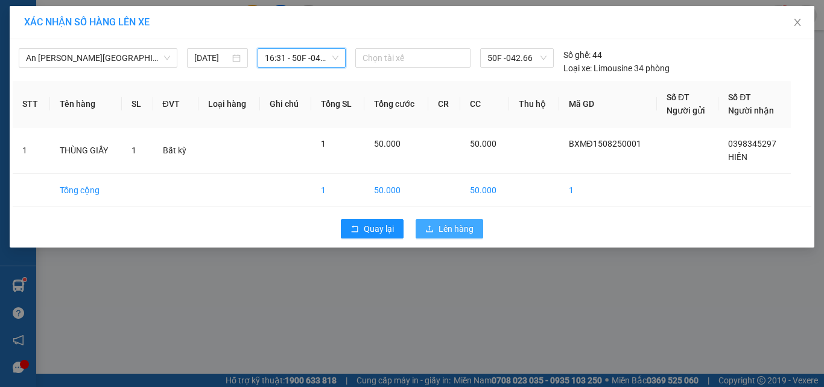
click at [459, 227] on span "Lên hàng" at bounding box center [456, 228] width 35 height 13
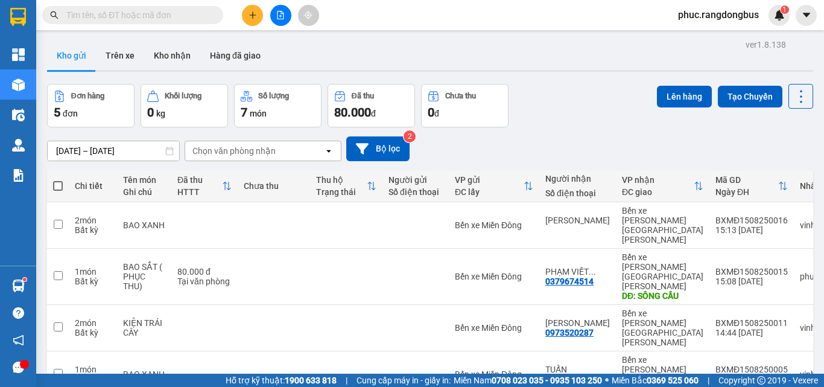
click at [275, 21] on button at bounding box center [280, 15] width 21 height 21
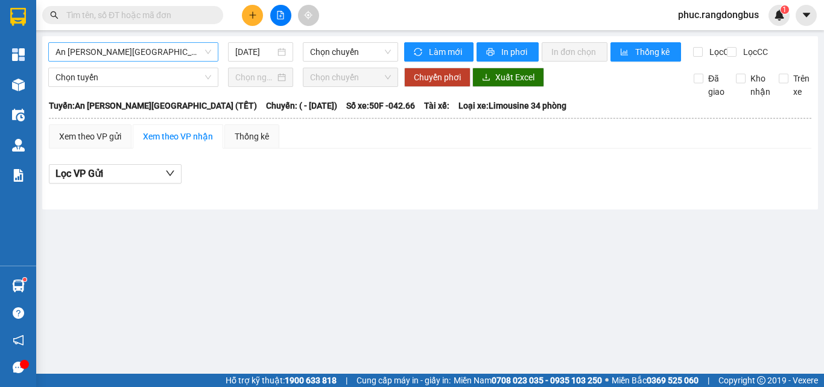
click at [113, 51] on span "An [PERSON_NAME][GEOGRAPHIC_DATA] (TẾT)" at bounding box center [134, 52] width 156 height 18
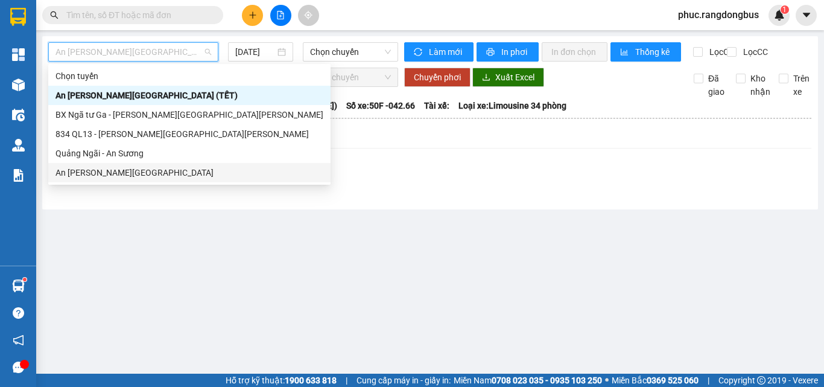
click at [124, 174] on div "An [PERSON_NAME][GEOGRAPHIC_DATA]" at bounding box center [190, 172] width 268 height 13
type input "[DATE]"
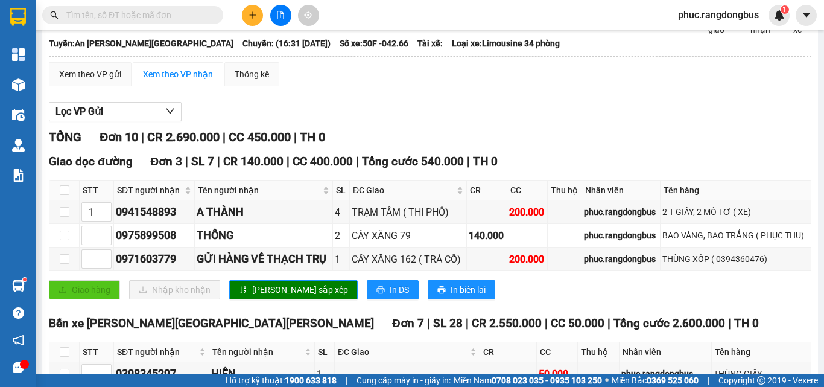
scroll to position [121, 0]
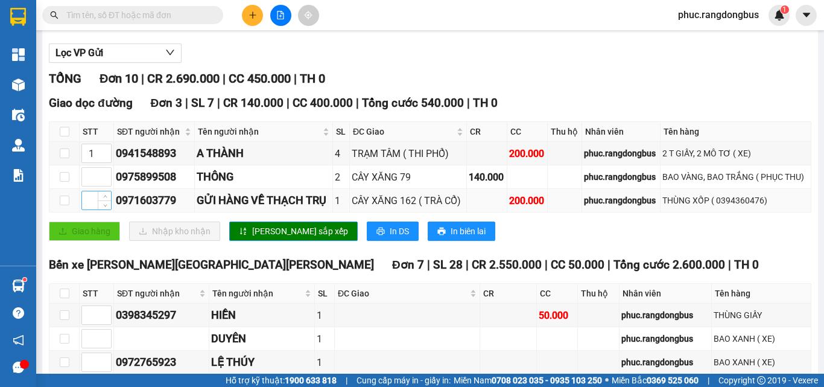
click at [93, 209] on input at bounding box center [96, 200] width 29 height 18
type input "1"
click at [92, 186] on input at bounding box center [96, 177] width 29 height 18
type input "2"
click at [104, 153] on icon "up" at bounding box center [105, 150] width 4 height 4
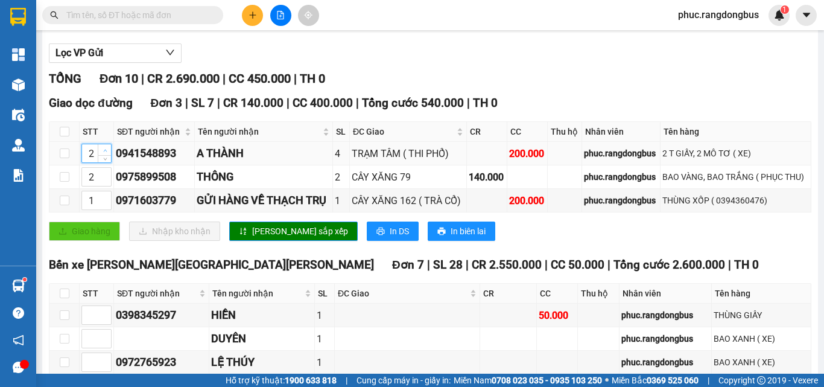
type input "3"
click at [104, 153] on icon "up" at bounding box center [105, 150] width 4 height 4
click at [287, 237] on span "[PERSON_NAME] sắp xếp" at bounding box center [300, 230] width 96 height 13
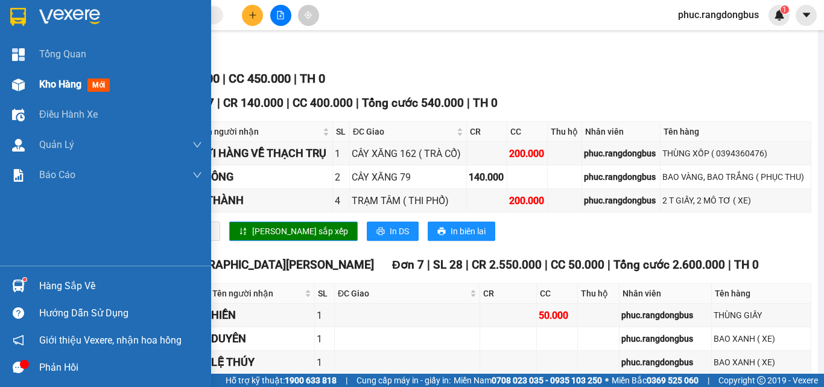
click at [60, 86] on span "Kho hàng" at bounding box center [60, 83] width 42 height 11
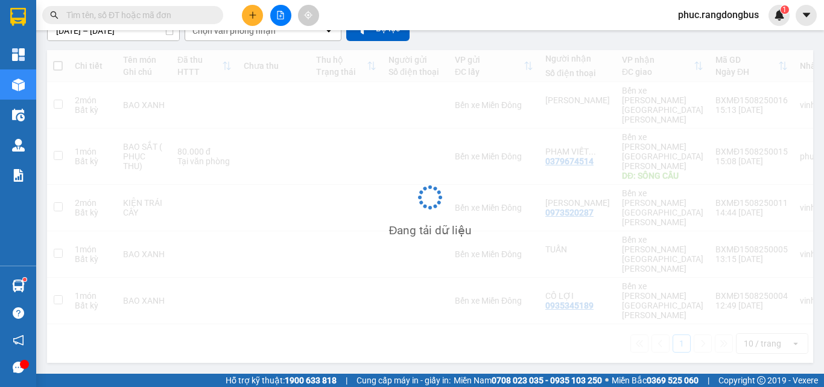
scroll to position [56, 0]
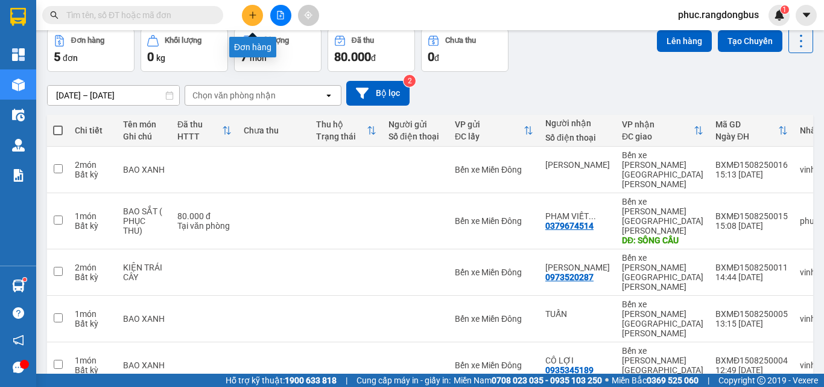
click at [253, 19] on icon "plus" at bounding box center [253, 15] width 8 height 8
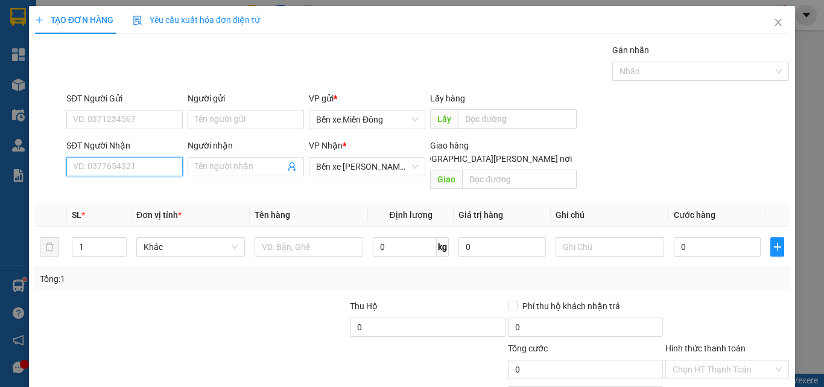
drag, startPoint x: 143, startPoint y: 169, endPoint x: 148, endPoint y: 164, distance: 7.7
click at [143, 167] on input "SĐT Người Nhận" at bounding box center [124, 166] width 116 height 19
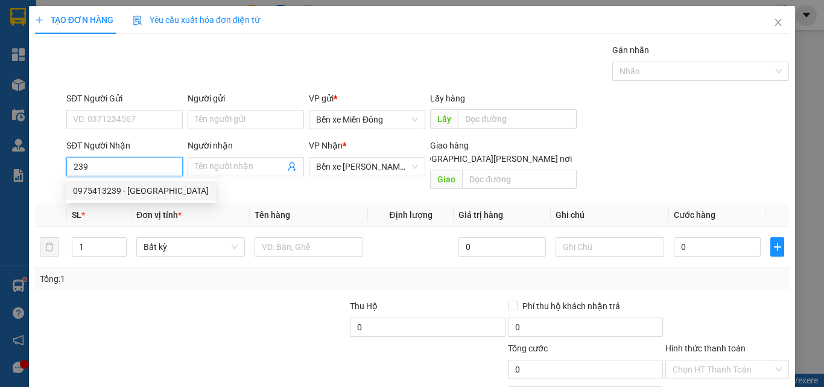
click at [110, 200] on div "0975413239 - [GEOGRAPHIC_DATA]" at bounding box center [141, 190] width 150 height 19
type input "0975413239"
type input "ANH HÒA"
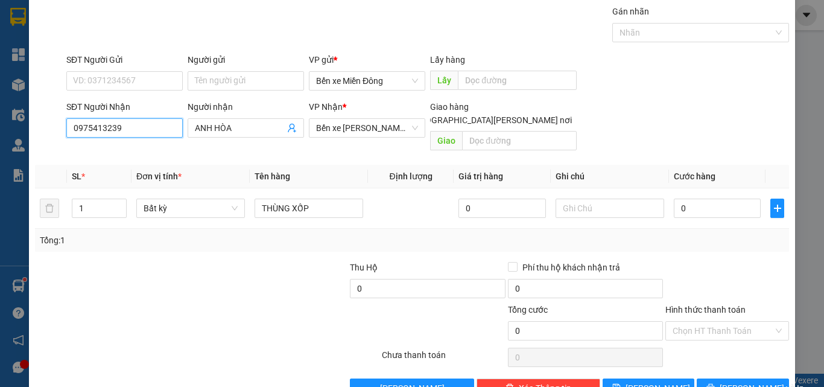
scroll to position [60, 0]
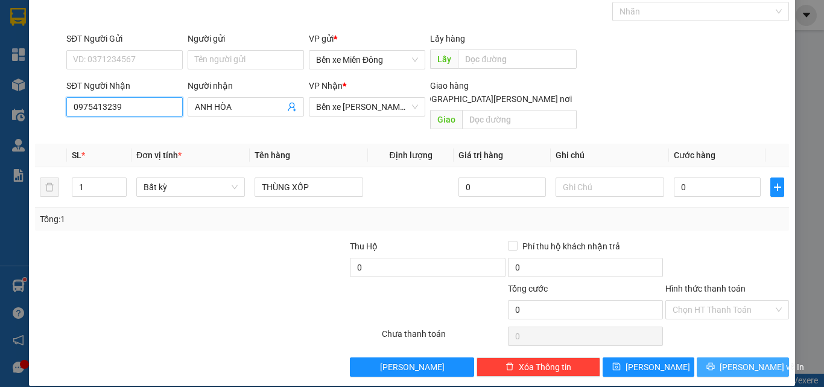
type input "0975413239"
click at [729, 360] on span "[PERSON_NAME] và In" at bounding box center [762, 366] width 84 height 13
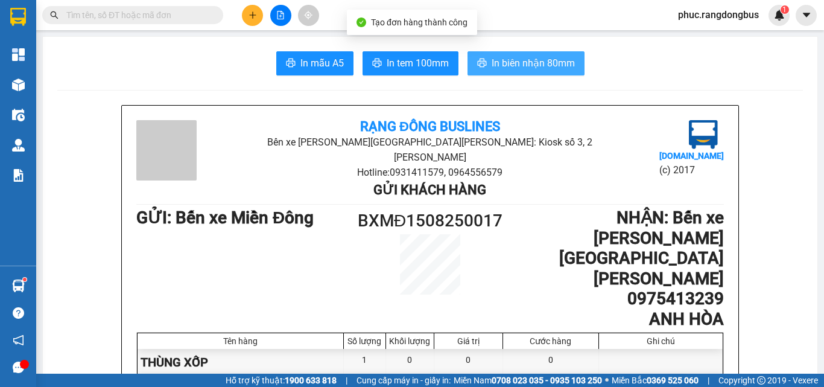
click at [556, 62] on span "In biên nhận 80mm" at bounding box center [533, 63] width 83 height 15
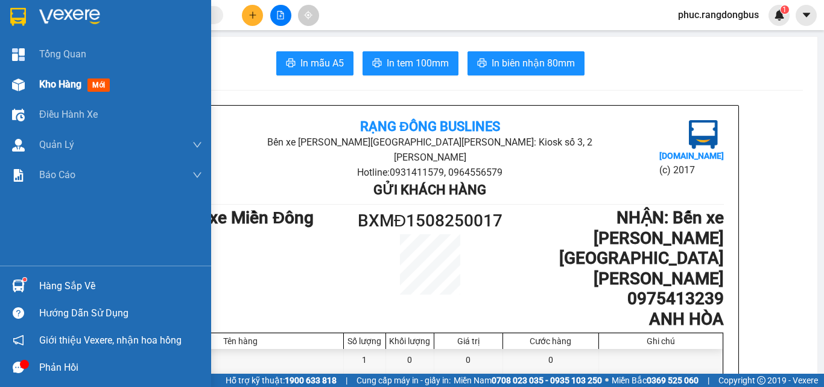
click at [69, 88] on span "Kho hàng" at bounding box center [60, 83] width 42 height 11
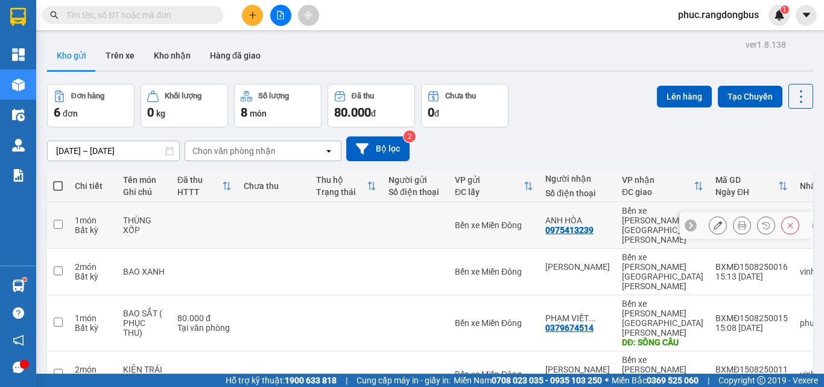
click at [59, 220] on input "checkbox" at bounding box center [58, 224] width 9 height 9
checkbox input "true"
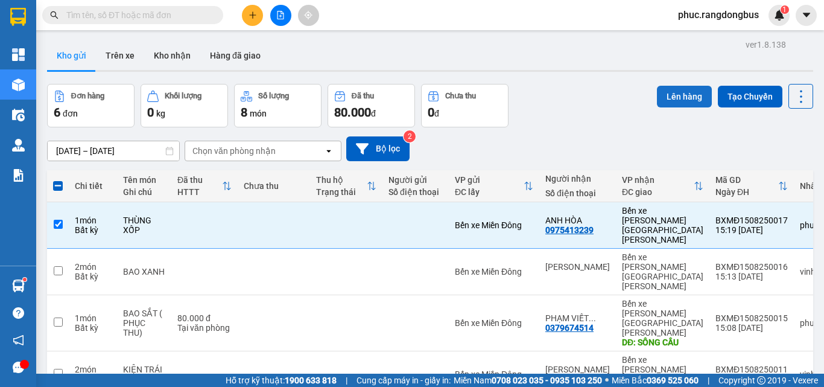
click at [675, 92] on button "Lên hàng" at bounding box center [684, 97] width 55 height 22
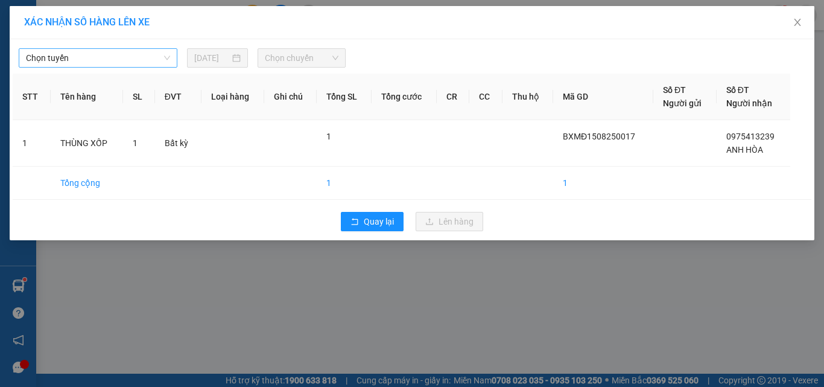
click at [160, 57] on span "Chọn tuyến" at bounding box center [98, 58] width 144 height 18
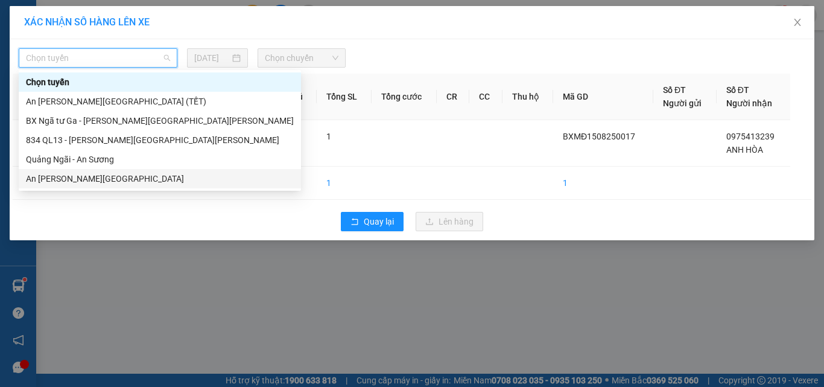
click at [117, 176] on div "An [PERSON_NAME][GEOGRAPHIC_DATA]" at bounding box center [160, 178] width 268 height 13
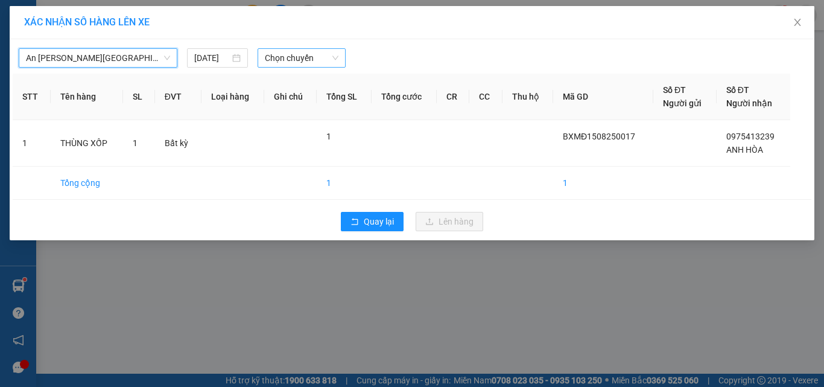
click at [285, 63] on span "Chọn chuyến" at bounding box center [302, 58] width 74 height 18
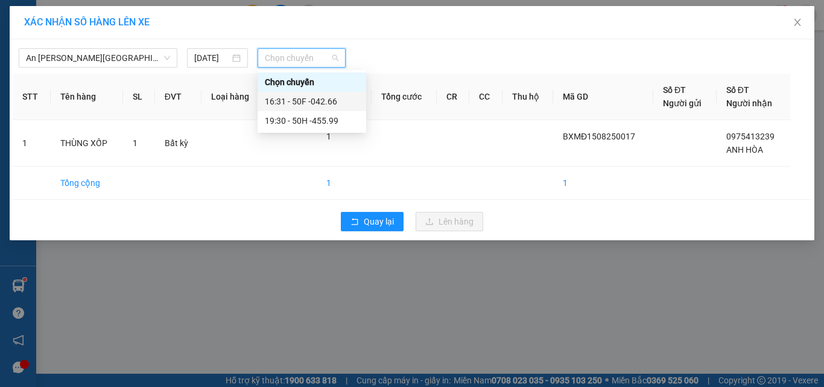
click at [334, 93] on div "16:31 - 50F -042.66" at bounding box center [312, 101] width 109 height 19
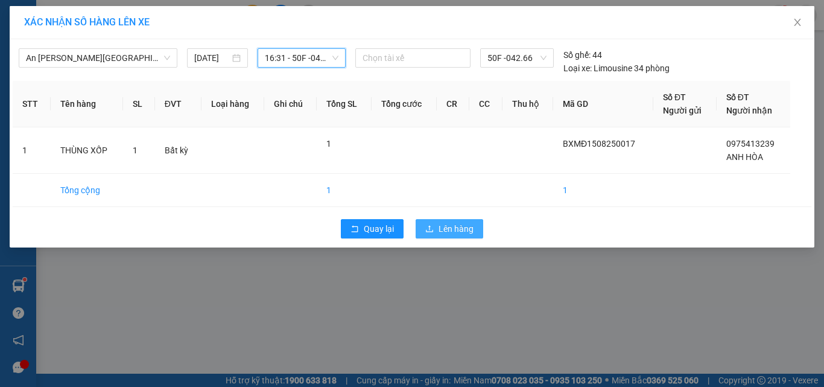
click at [457, 230] on span "Lên hàng" at bounding box center [456, 228] width 35 height 13
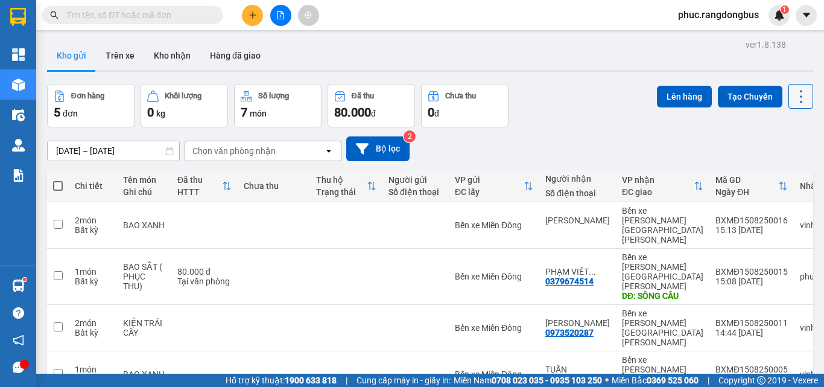
click at [789, 85] on button at bounding box center [801, 96] width 25 height 25
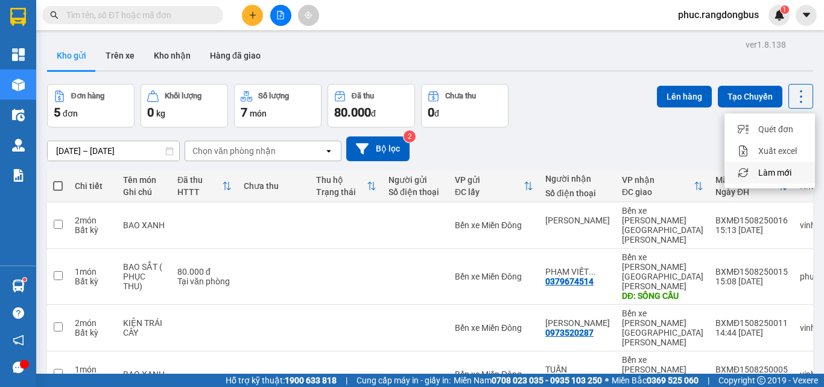
click at [793, 178] on div "Làm mới" at bounding box center [769, 173] width 71 height 12
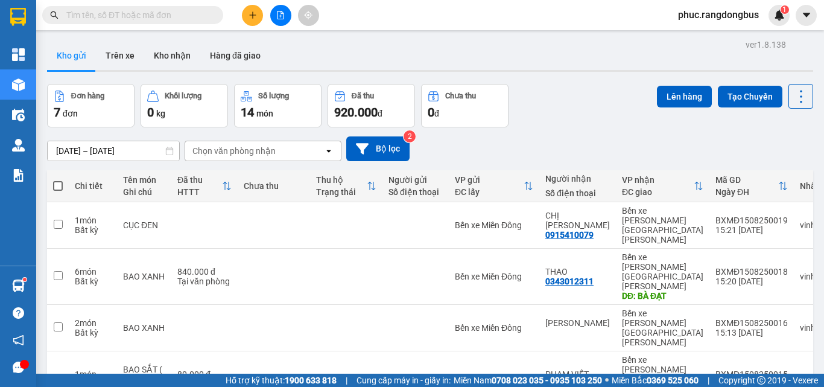
click at [252, 17] on icon "plus" at bounding box center [253, 15] width 8 height 8
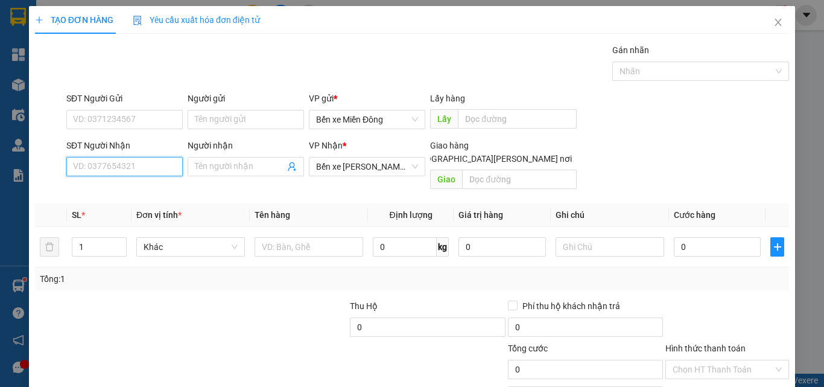
click at [110, 164] on input "SĐT Người Nhận" at bounding box center [124, 166] width 116 height 19
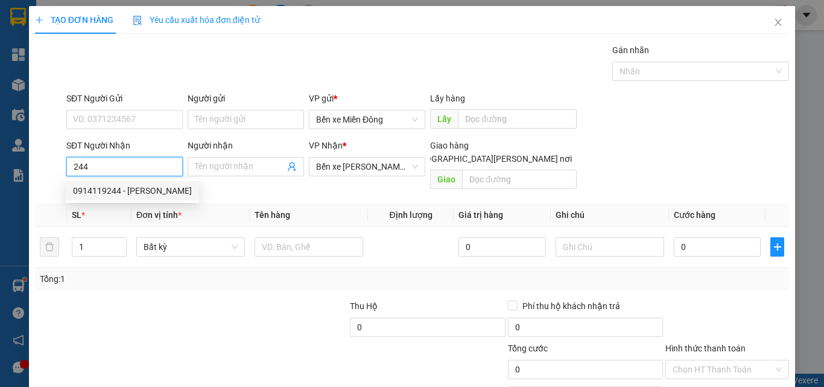
click at [157, 192] on div "0914119244 - [PERSON_NAME]" at bounding box center [132, 190] width 119 height 13
type input "0914119244"
type input "THÀNH VINH"
type input "300.000"
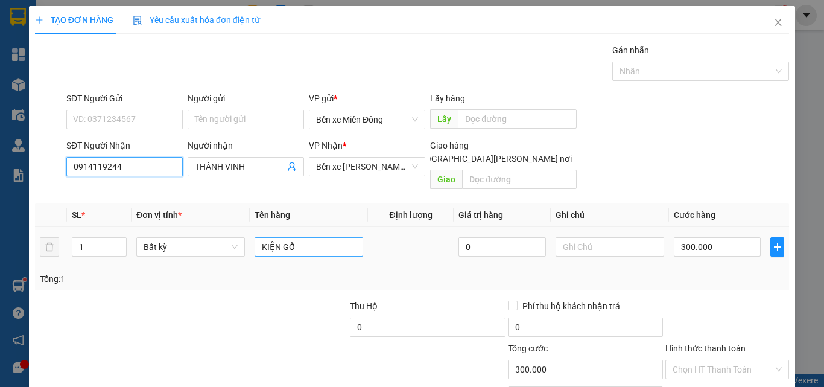
type input "0914119244"
click at [311, 241] on input "KIỆN GỖ" at bounding box center [309, 246] width 109 height 19
type input "K"
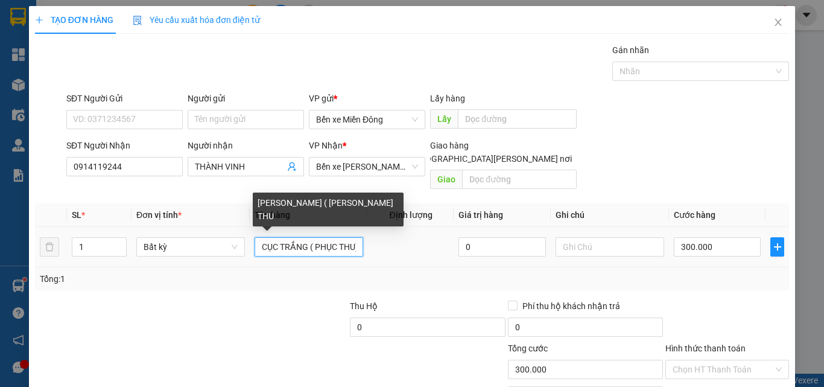
scroll to position [0, 3]
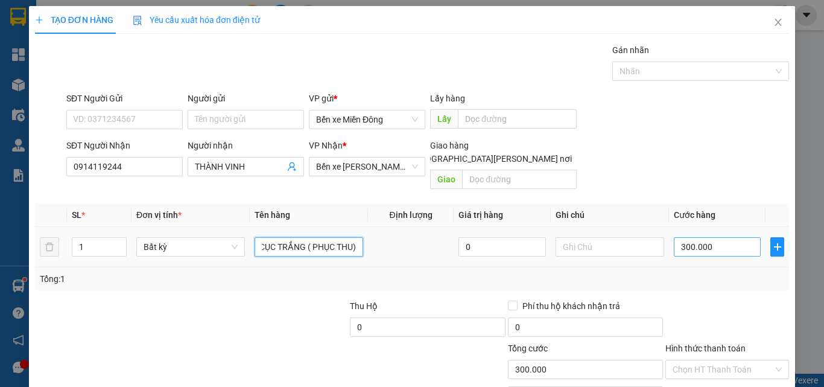
type input "CỤC TRẮNG ( PHỤC THU)"
click at [738, 237] on input "300.000" at bounding box center [717, 246] width 87 height 19
type input "1"
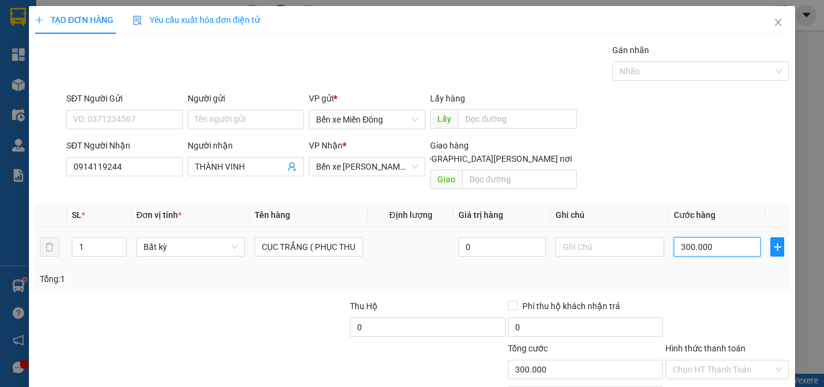
type input "1"
type input "10"
type input "100"
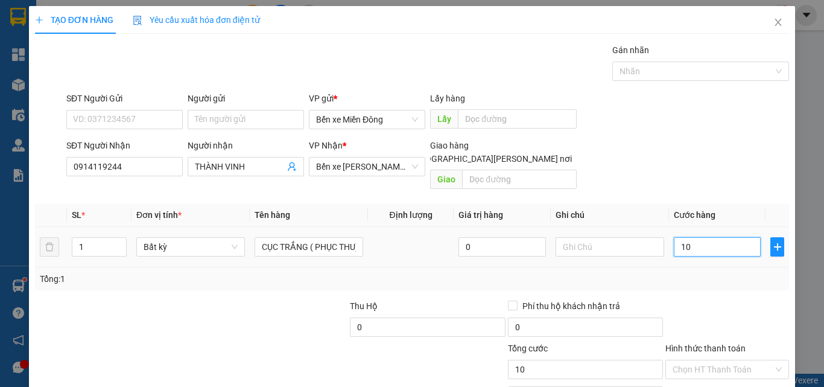
type input "100"
click at [768, 361] on div "Chọn HT Thanh Toán" at bounding box center [727, 369] width 124 height 19
type input "100"
type input "100.000"
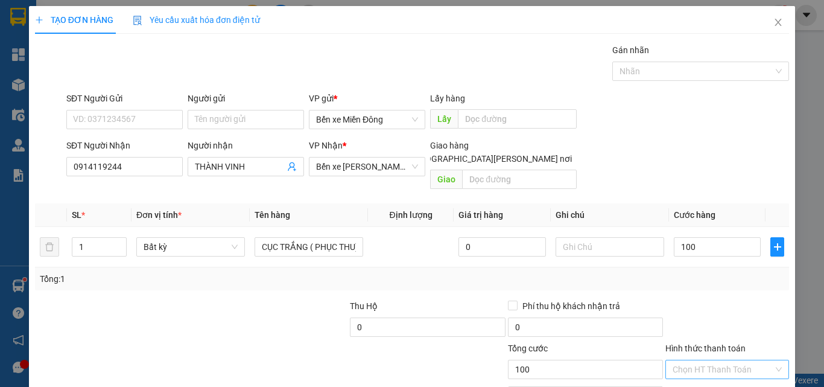
type input "100.000"
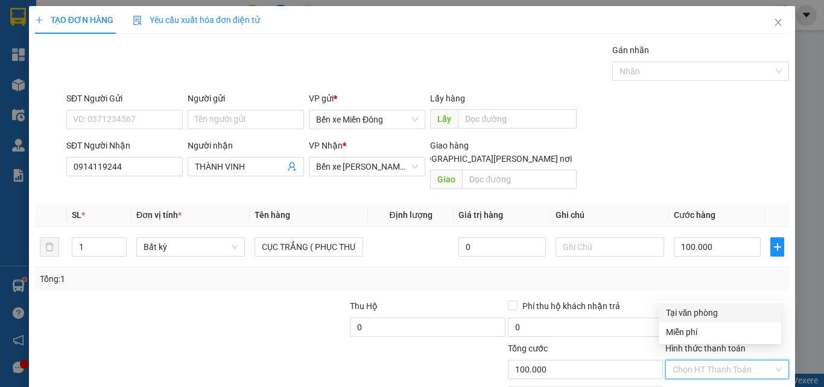
click at [713, 308] on div "Tại văn phòng" at bounding box center [720, 312] width 108 height 13
type input "0"
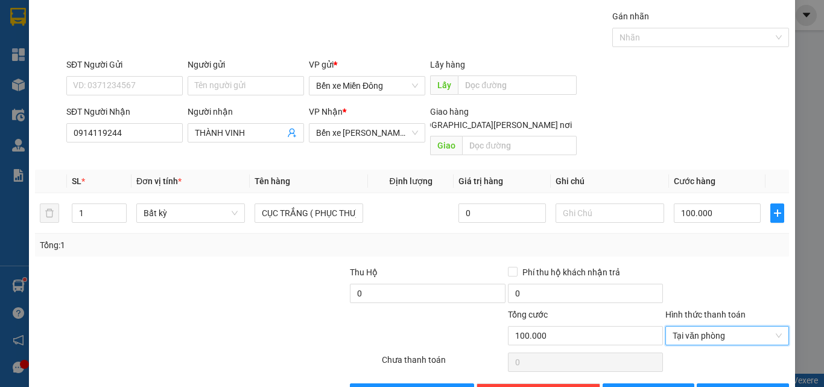
scroll to position [60, 0]
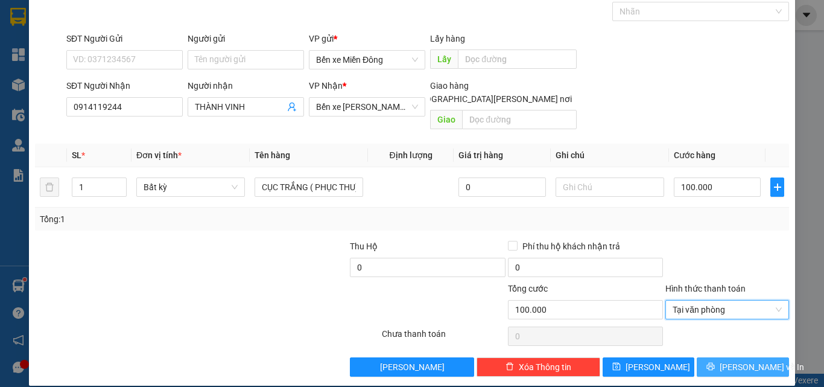
click at [744, 362] on button "[PERSON_NAME] và In" at bounding box center [743, 366] width 92 height 19
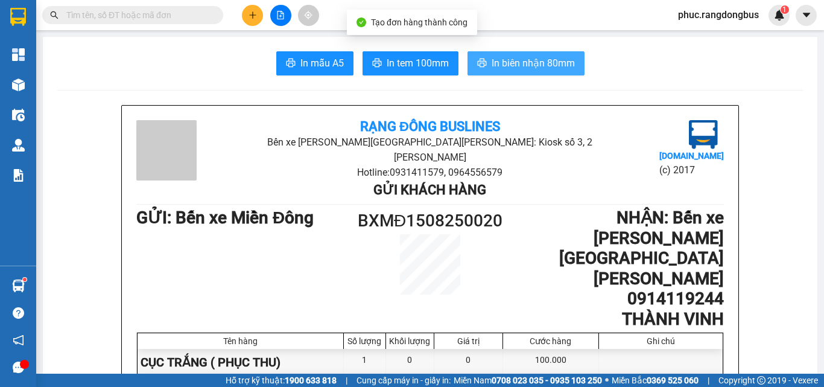
click at [542, 52] on button "In biên nhận 80mm" at bounding box center [526, 63] width 117 height 24
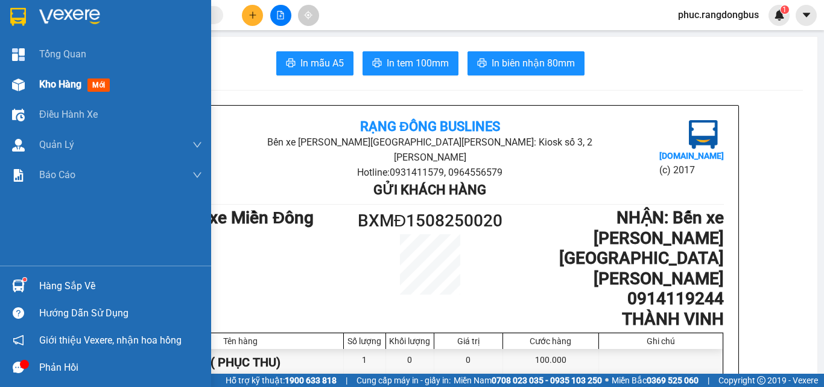
click at [85, 86] on div "Kho hàng mới" at bounding box center [76, 84] width 75 height 15
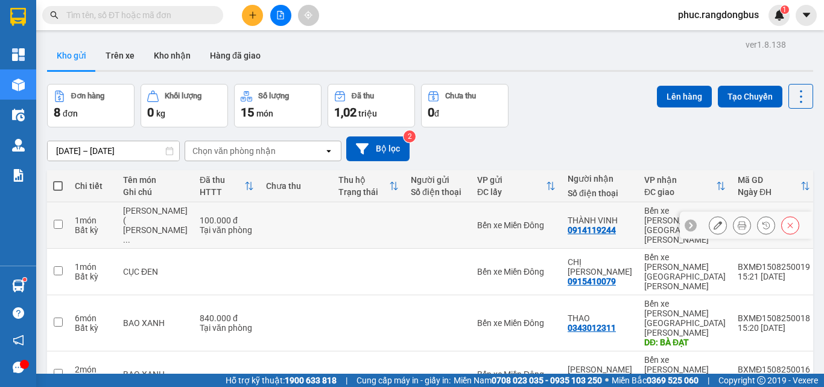
click at [63, 217] on td at bounding box center [58, 225] width 22 height 46
checkbox input "true"
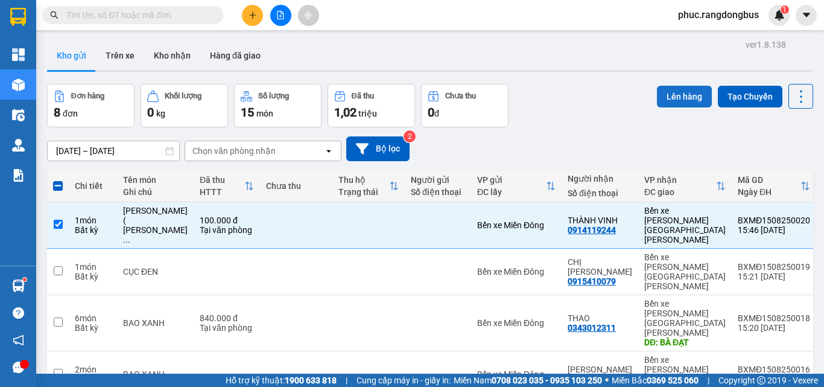
click at [681, 103] on button "Lên hàng" at bounding box center [684, 97] width 55 height 22
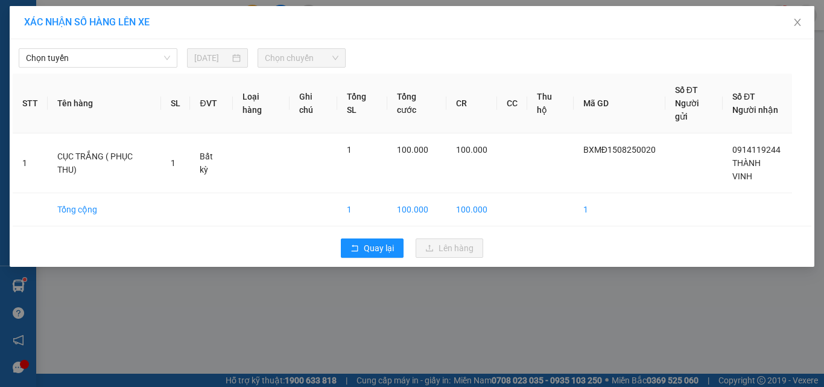
click at [138, 69] on div "[PERSON_NAME] [DATE] [PERSON_NAME] STT Tên hàng SL ĐVT [PERSON_NAME] hàng Ghi […" at bounding box center [412, 152] width 805 height 227
click at [104, 63] on span "Chọn tuyến" at bounding box center [98, 58] width 144 height 18
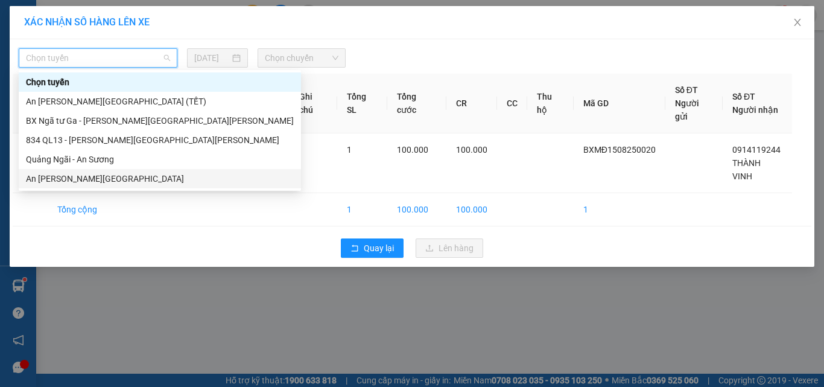
drag, startPoint x: 110, startPoint y: 180, endPoint x: 223, endPoint y: 112, distance: 132.1
click at [112, 180] on div "An [PERSON_NAME][GEOGRAPHIC_DATA]" at bounding box center [160, 178] width 268 height 13
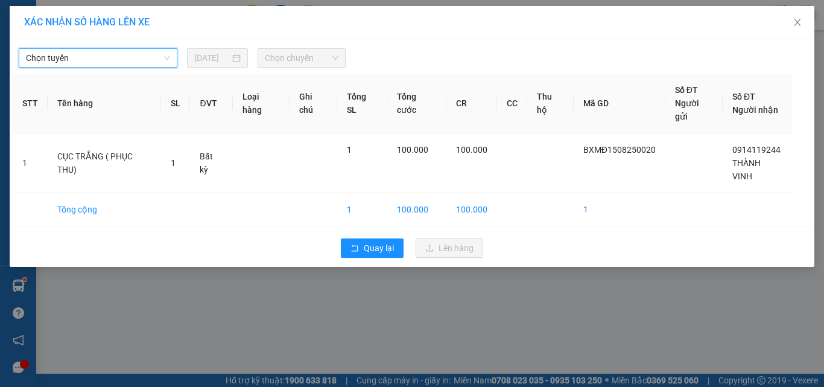
click at [280, 57] on span "Chọn chuyến" at bounding box center [302, 58] width 74 height 18
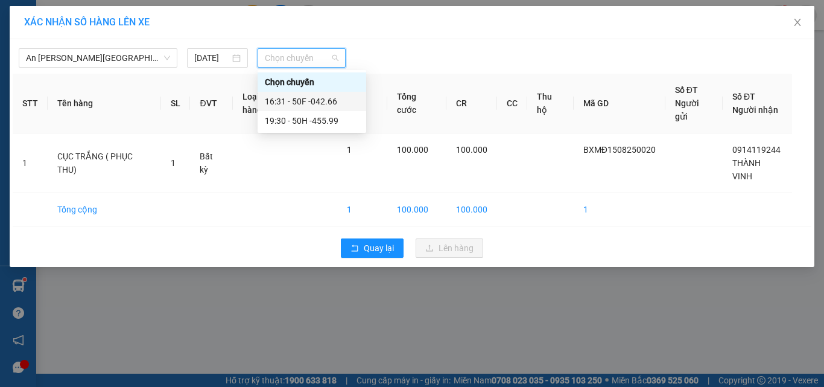
click at [326, 98] on div "16:31 - 50F -042.66" at bounding box center [312, 101] width 94 height 13
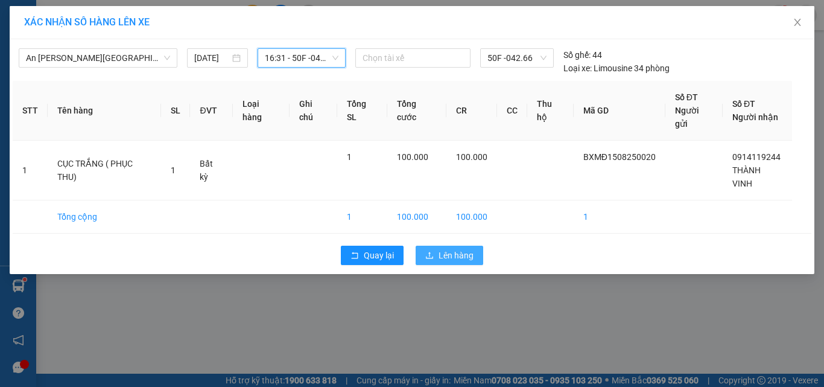
click at [468, 249] on span "Lên hàng" at bounding box center [456, 255] width 35 height 13
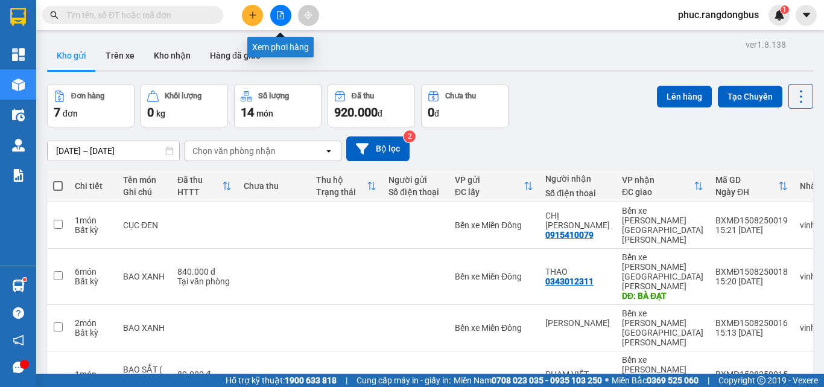
click at [284, 18] on icon "file-add" at bounding box center [280, 15] width 8 height 8
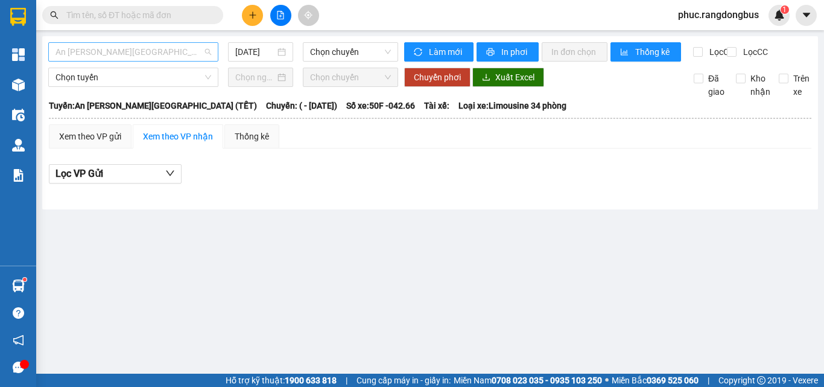
click at [169, 61] on div "An [PERSON_NAME][GEOGRAPHIC_DATA] (TẾT)" at bounding box center [133, 51] width 170 height 19
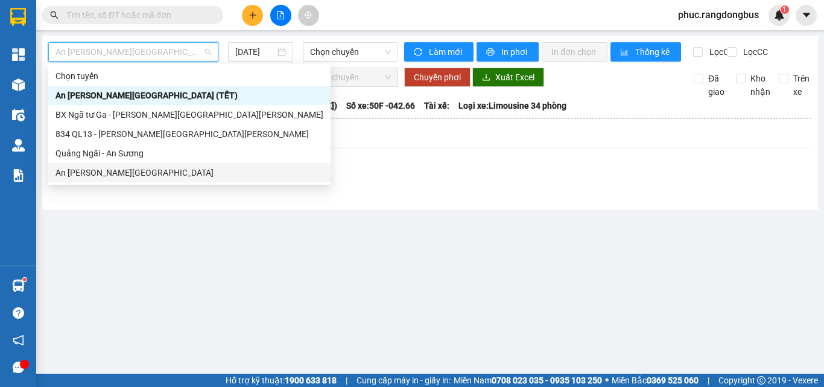
click at [136, 171] on div "An [PERSON_NAME][GEOGRAPHIC_DATA]" at bounding box center [190, 172] width 268 height 13
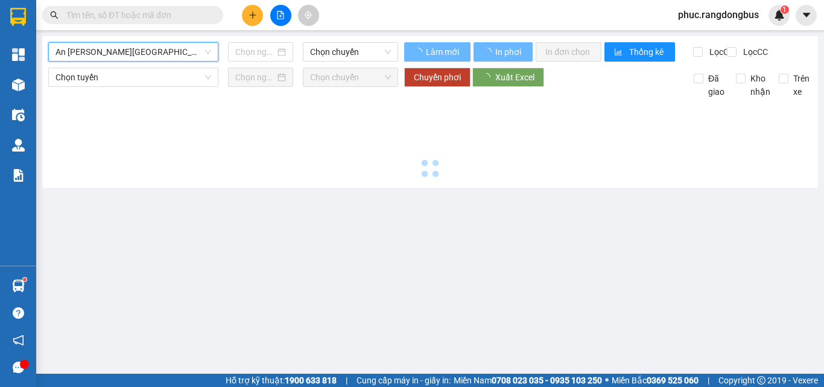
type input "[DATE]"
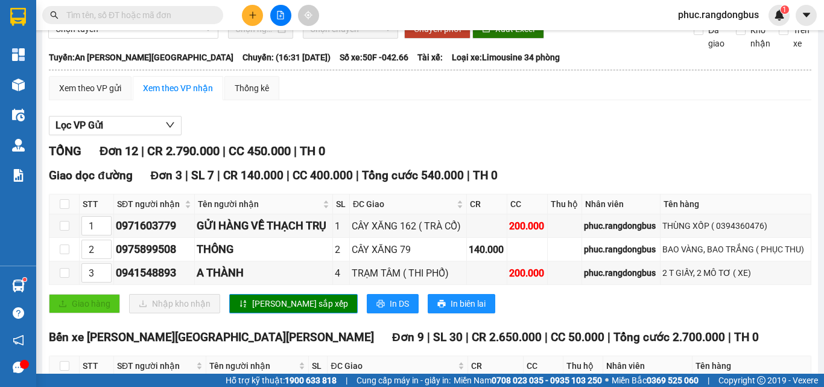
scroll to position [60, 0]
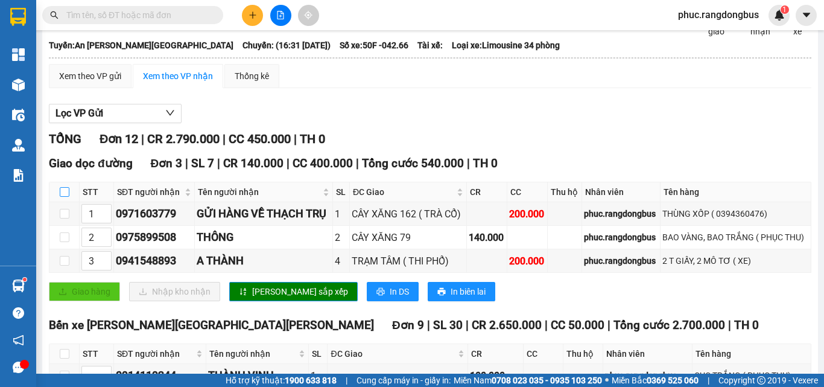
click at [60, 197] on input "checkbox" at bounding box center [65, 192] width 10 height 10
checkbox input "true"
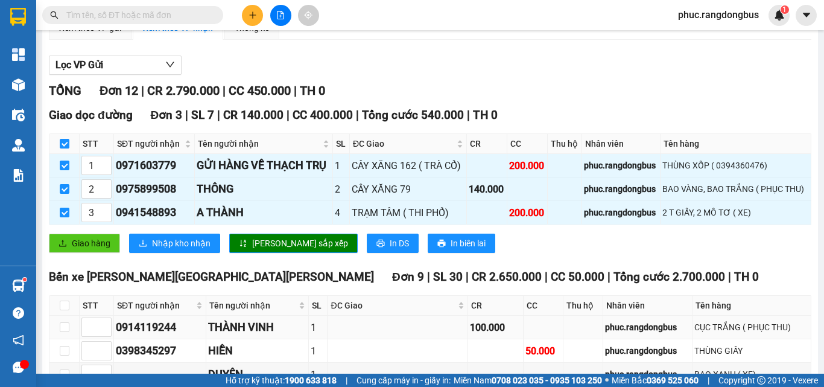
scroll to position [181, 0]
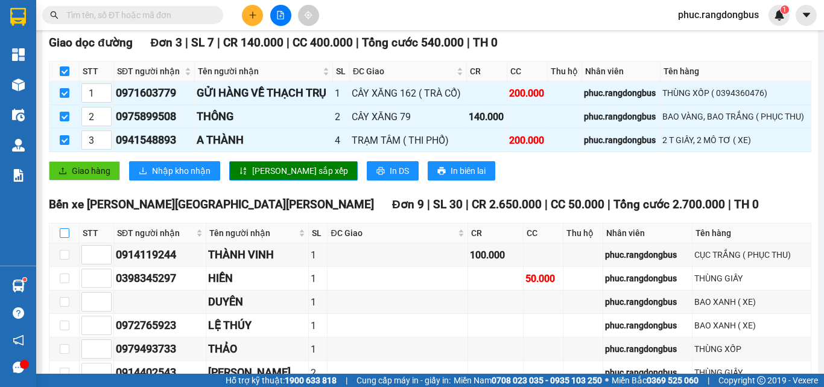
click at [62, 240] on label at bounding box center [65, 232] width 10 height 13
click at [62, 238] on input "checkbox" at bounding box center [65, 233] width 10 height 10
checkbox input "true"
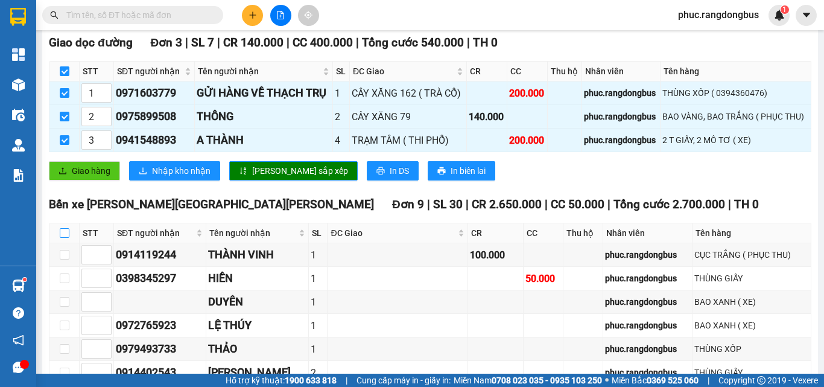
checkbox input "true"
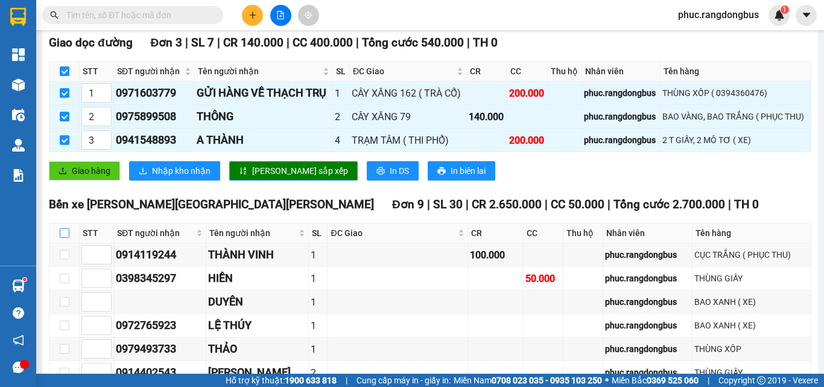
checkbox input "true"
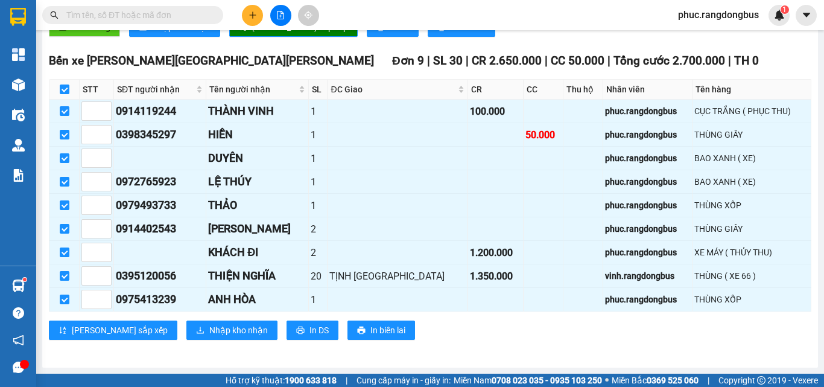
scroll to position [0, 0]
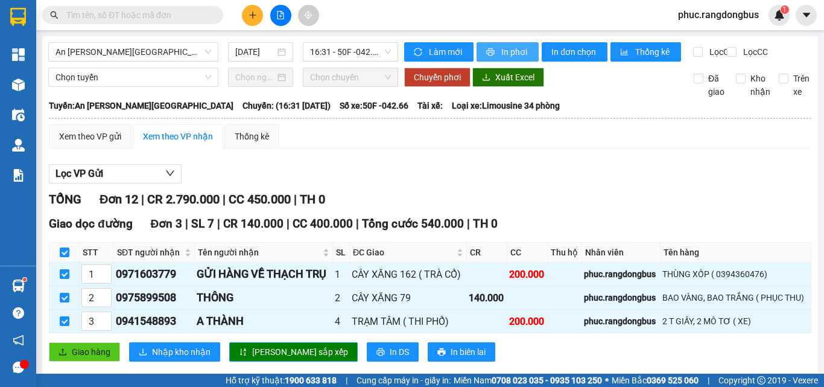
click at [503, 49] on span "In phơi" at bounding box center [515, 51] width 28 height 13
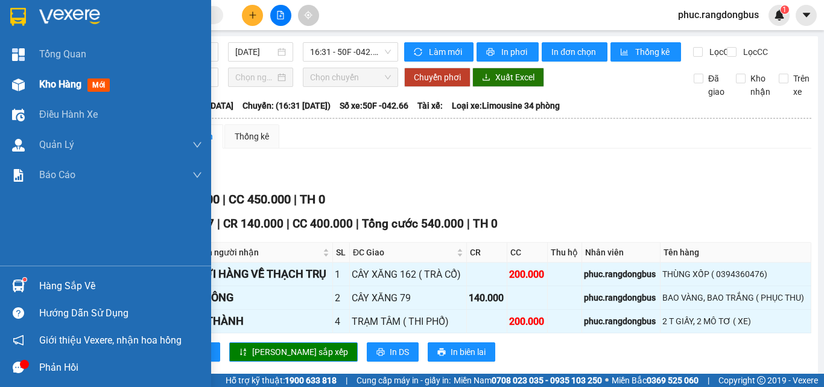
click at [54, 79] on span "Kho hàng" at bounding box center [60, 83] width 42 height 11
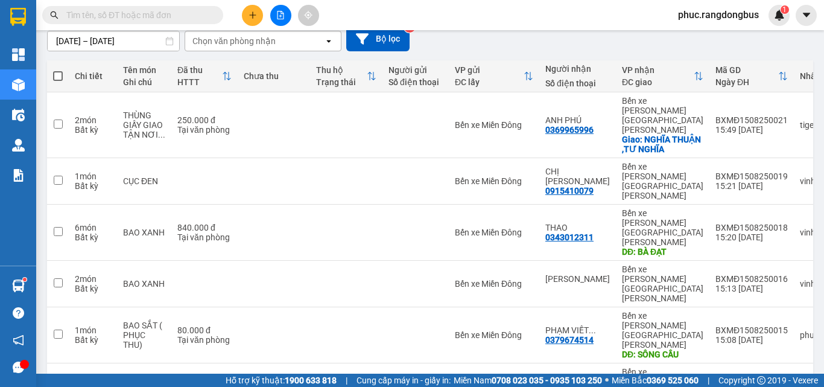
scroll to position [119, 0]
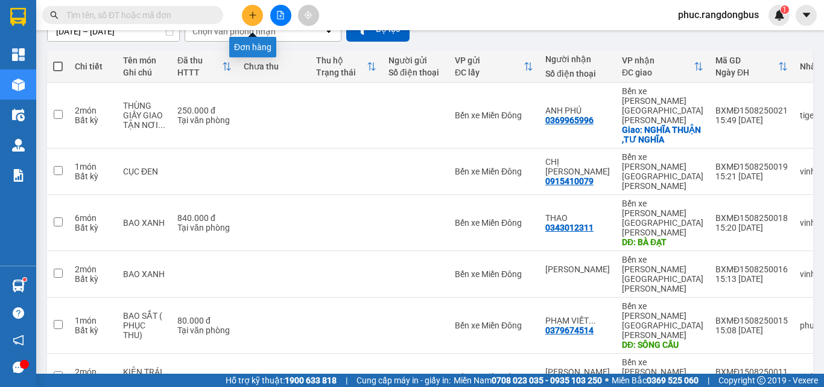
click at [250, 15] on icon "plus" at bounding box center [252, 14] width 7 height 1
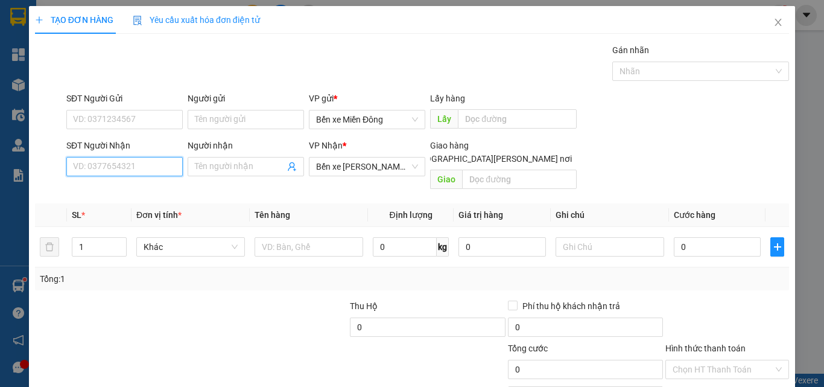
click at [161, 173] on input "SĐT Người Nhận" at bounding box center [124, 166] width 116 height 19
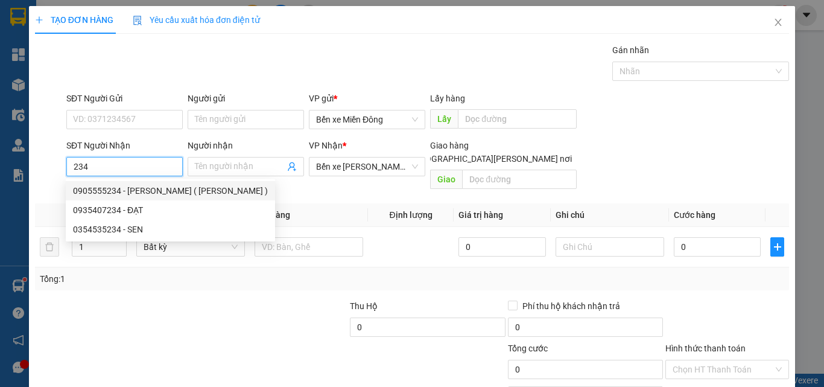
click at [187, 187] on div "0905555234 - [PERSON_NAME] ( [PERSON_NAME] )" at bounding box center [170, 190] width 195 height 13
type input "0905555234"
type input "[PERSON_NAME] ( [PERSON_NAME] )"
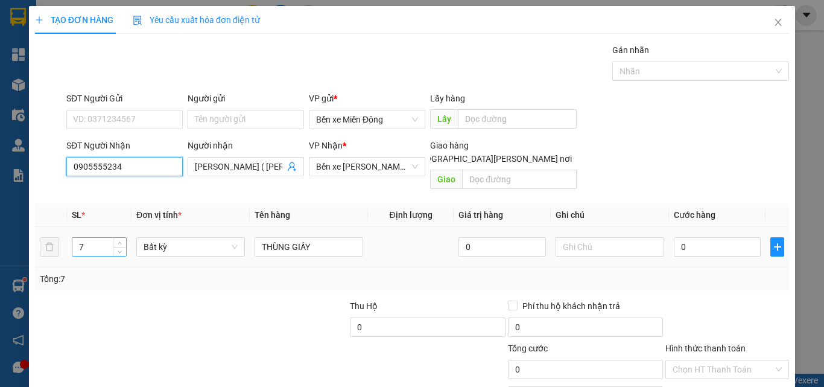
type input "0905555234"
click at [100, 238] on input "7" at bounding box center [99, 247] width 54 height 18
type input "36"
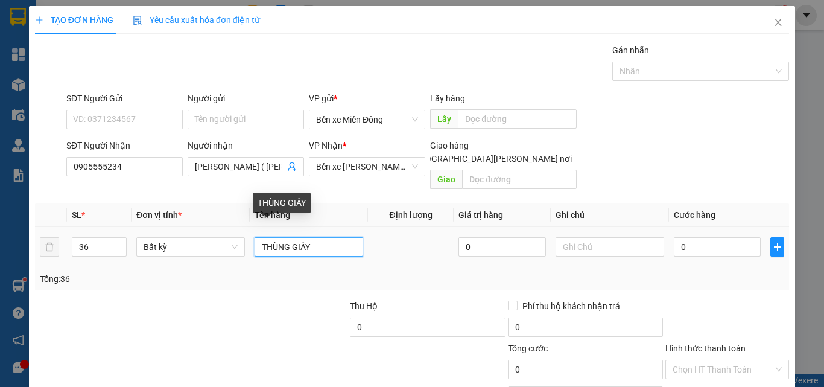
click at [348, 243] on input "THÙNG GIẤY" at bounding box center [309, 246] width 109 height 19
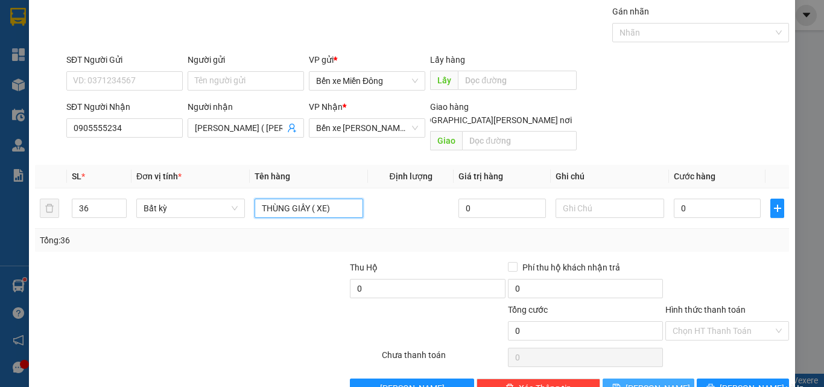
scroll to position [60, 0]
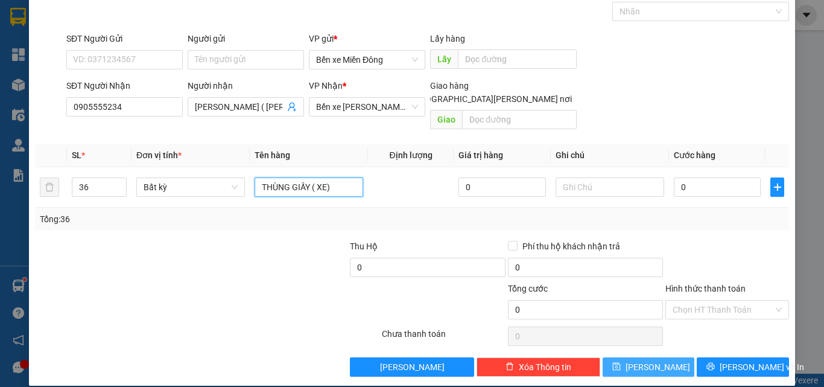
type input "THÙNG GIẤY ( XE)"
click at [649, 360] on span "[PERSON_NAME]" at bounding box center [658, 366] width 65 height 13
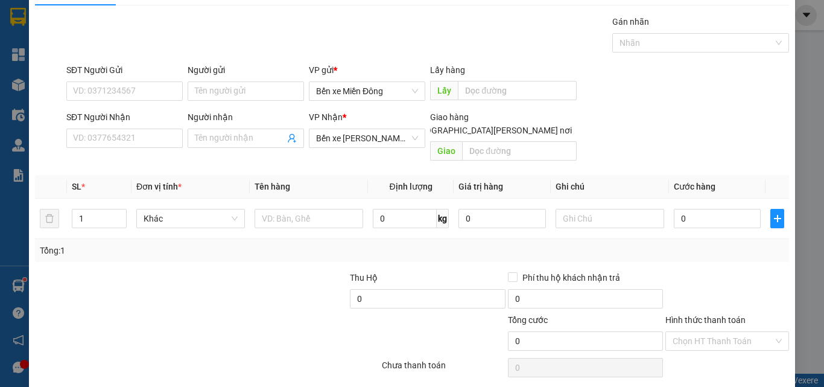
scroll to position [0, 0]
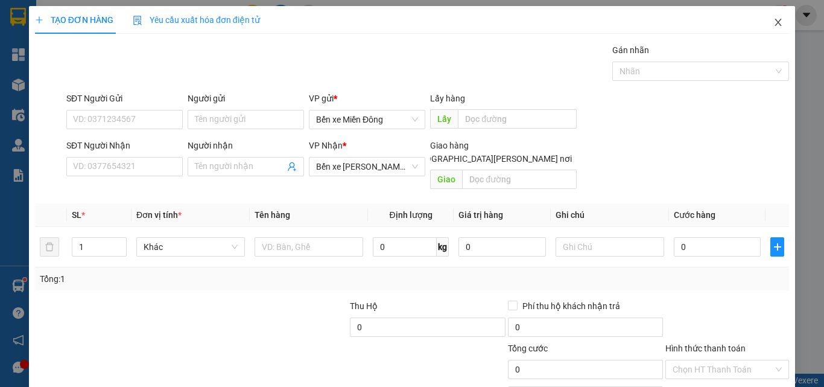
click at [775, 24] on icon "close" at bounding box center [778, 22] width 7 height 7
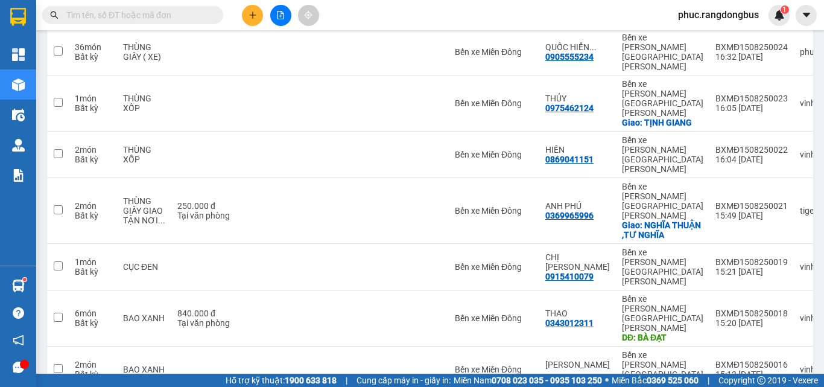
scroll to position [174, 0]
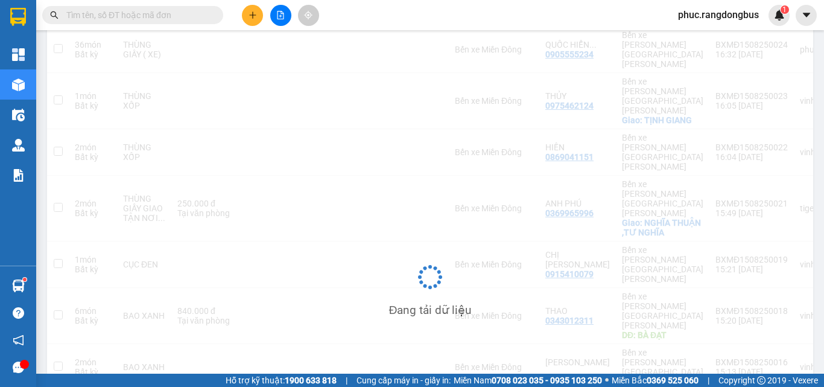
scroll to position [56, 0]
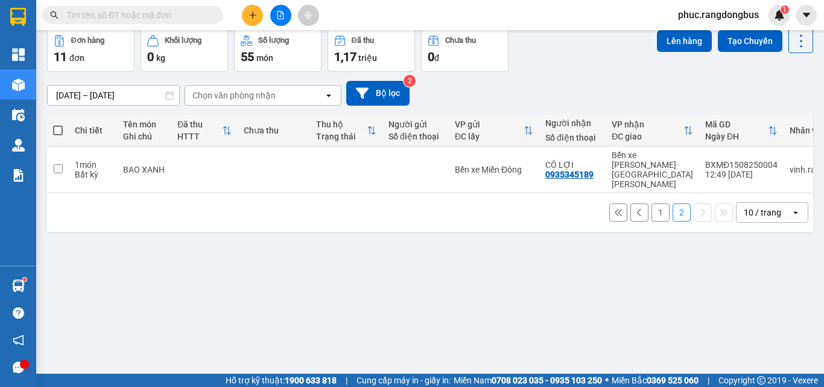
drag, startPoint x: 652, startPoint y: 197, endPoint x: 643, endPoint y: 209, distance: 15.1
click at [652, 203] on button "1" at bounding box center [661, 212] width 18 height 18
